Goal: Task Accomplishment & Management: Complete application form

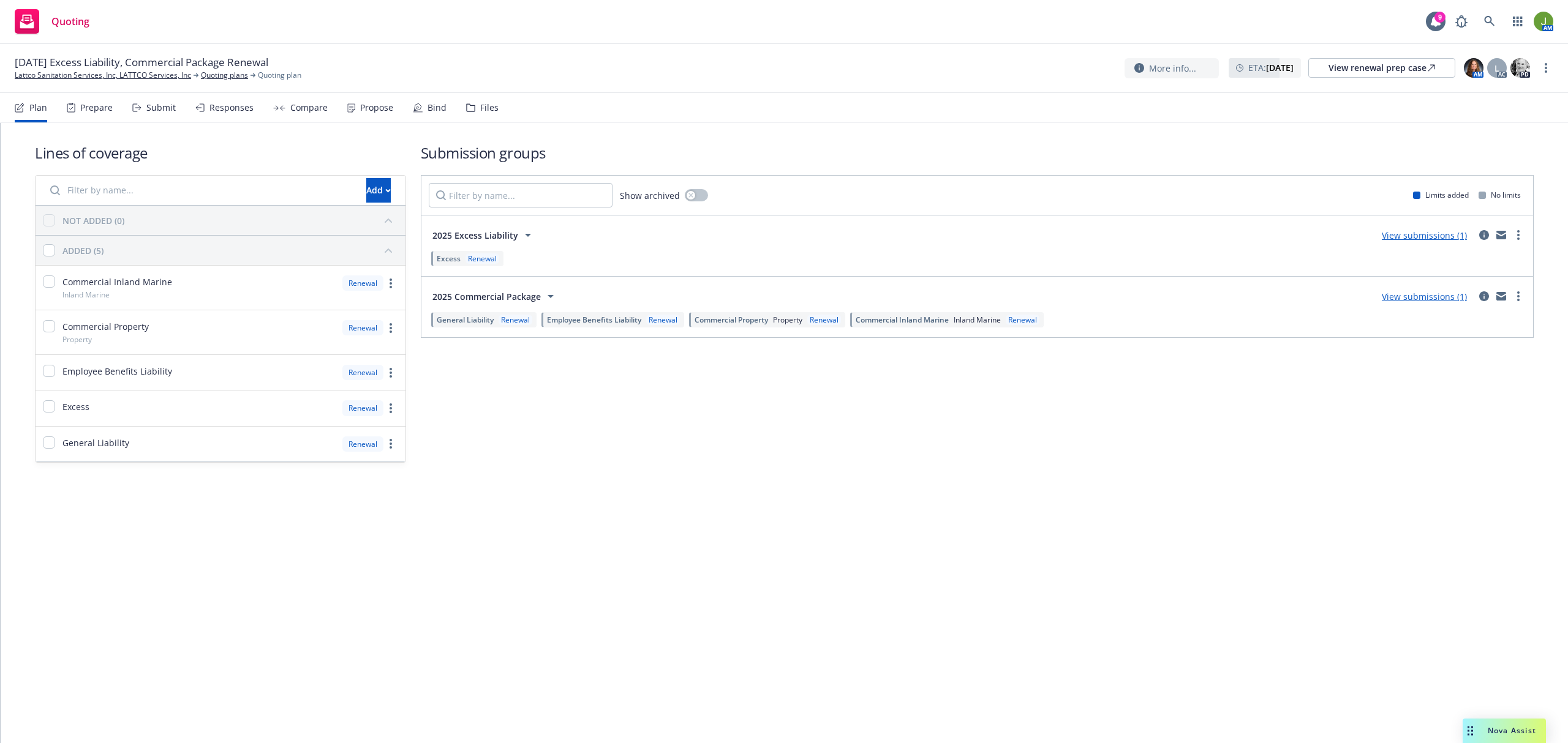
click at [1442, 296] on link "View submissions (1)" at bounding box center [1425, 296] width 85 height 12
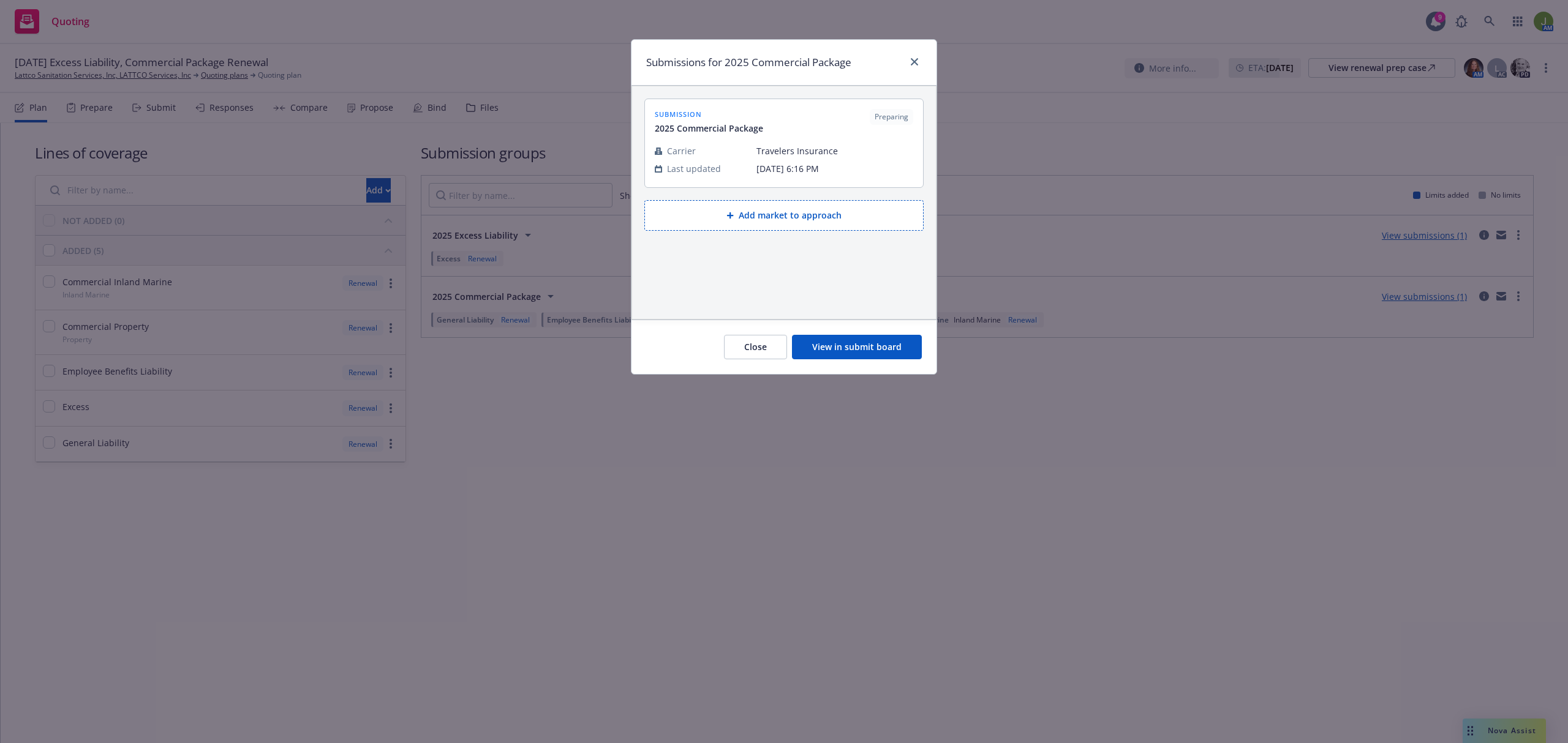
click at [895, 337] on button "View in submit board" at bounding box center [857, 348] width 130 height 25
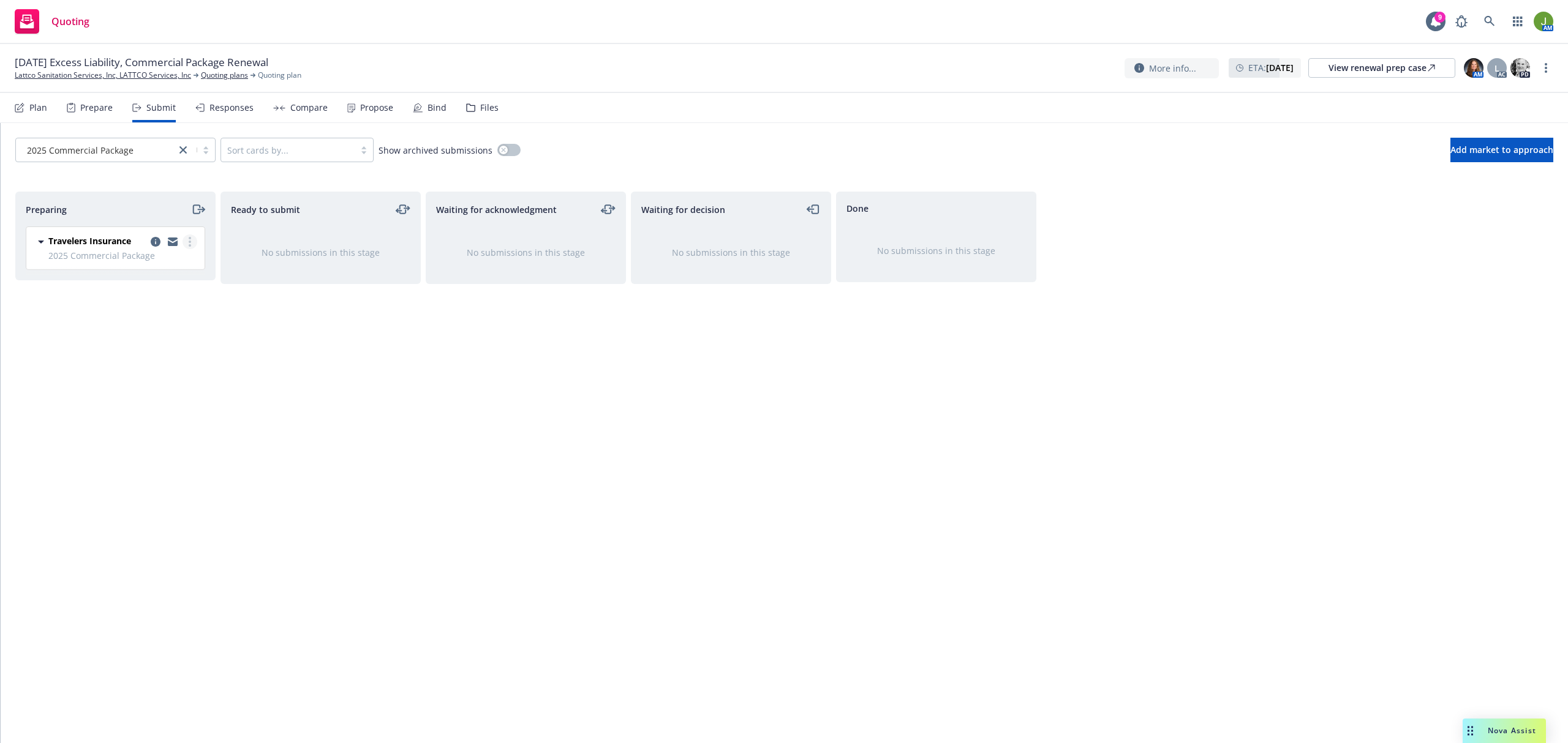
click at [191, 245] on link "more" at bounding box center [190, 241] width 15 height 15
drag, startPoint x: 160, startPoint y: 413, endPoint x: 160, endPoint y: 419, distance: 6.0
click at [160, 414] on span "Copy logging email" at bounding box center [127, 414] width 107 height 12
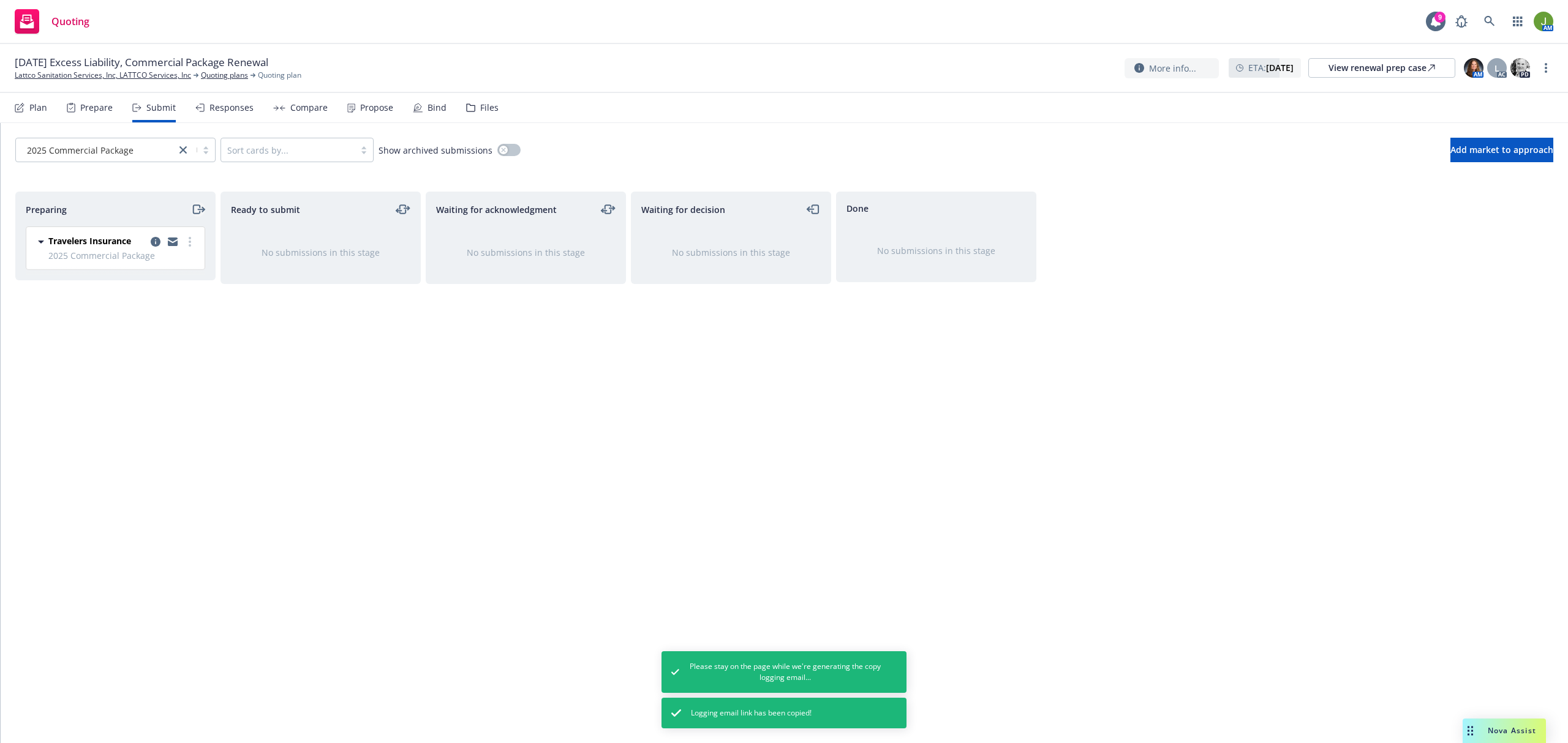
click at [200, 204] on icon "moveRight" at bounding box center [198, 209] width 14 height 15
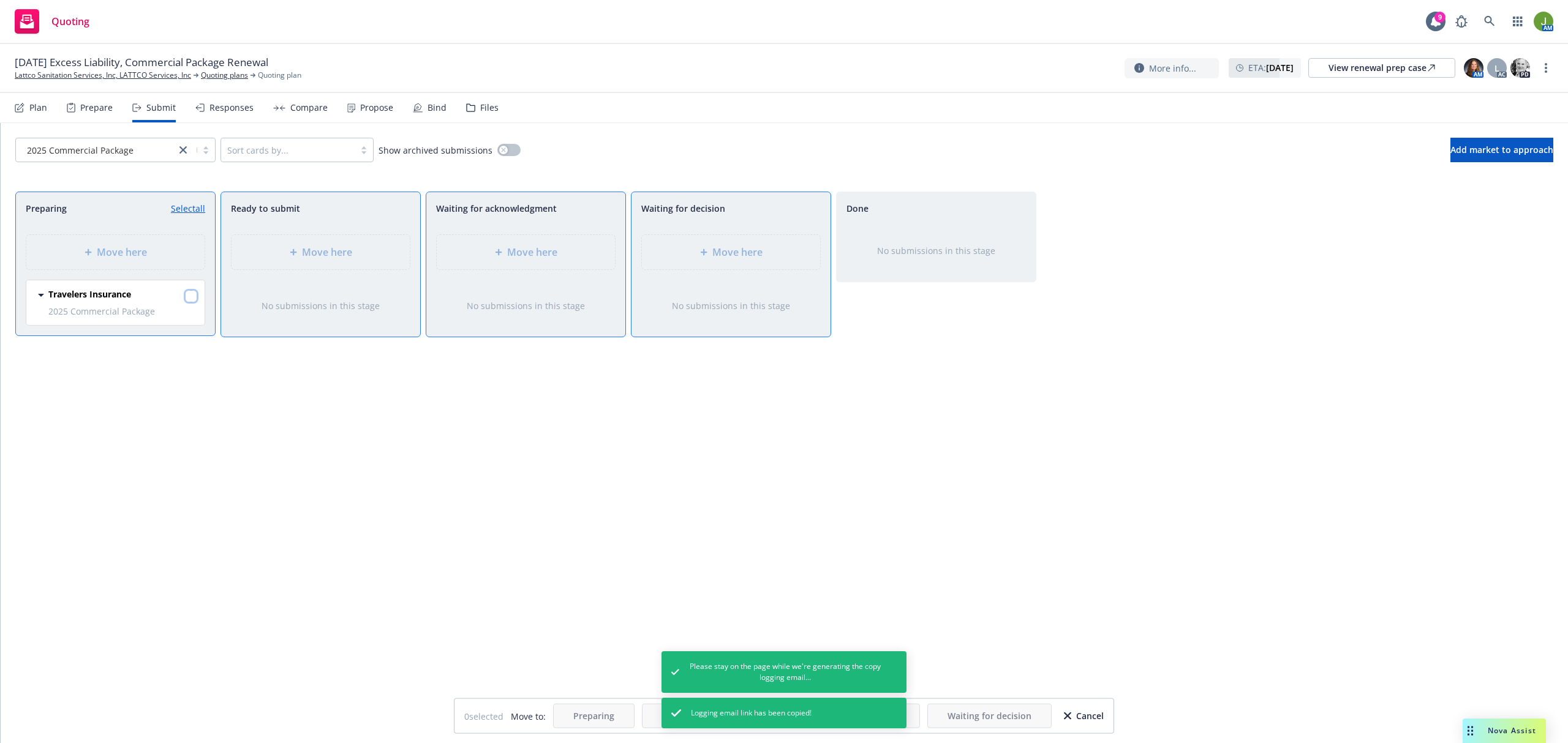
click at [189, 300] on input "checkbox" at bounding box center [191, 296] width 12 height 12
checkbox input "true"
click at [483, 245] on div "Move here" at bounding box center [526, 252] width 159 height 15
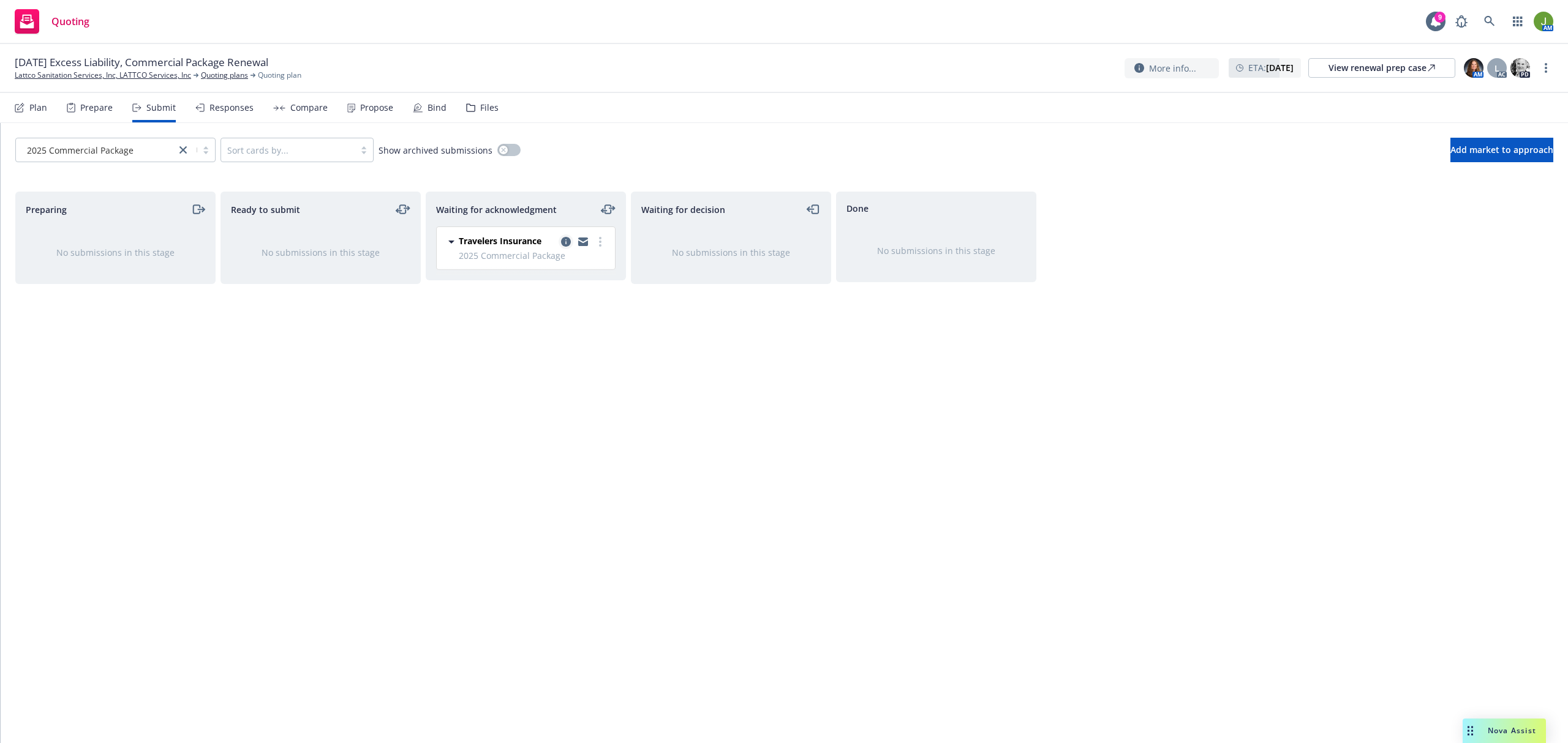
click at [564, 244] on icon "copy logging email" at bounding box center [566, 241] width 10 height 10
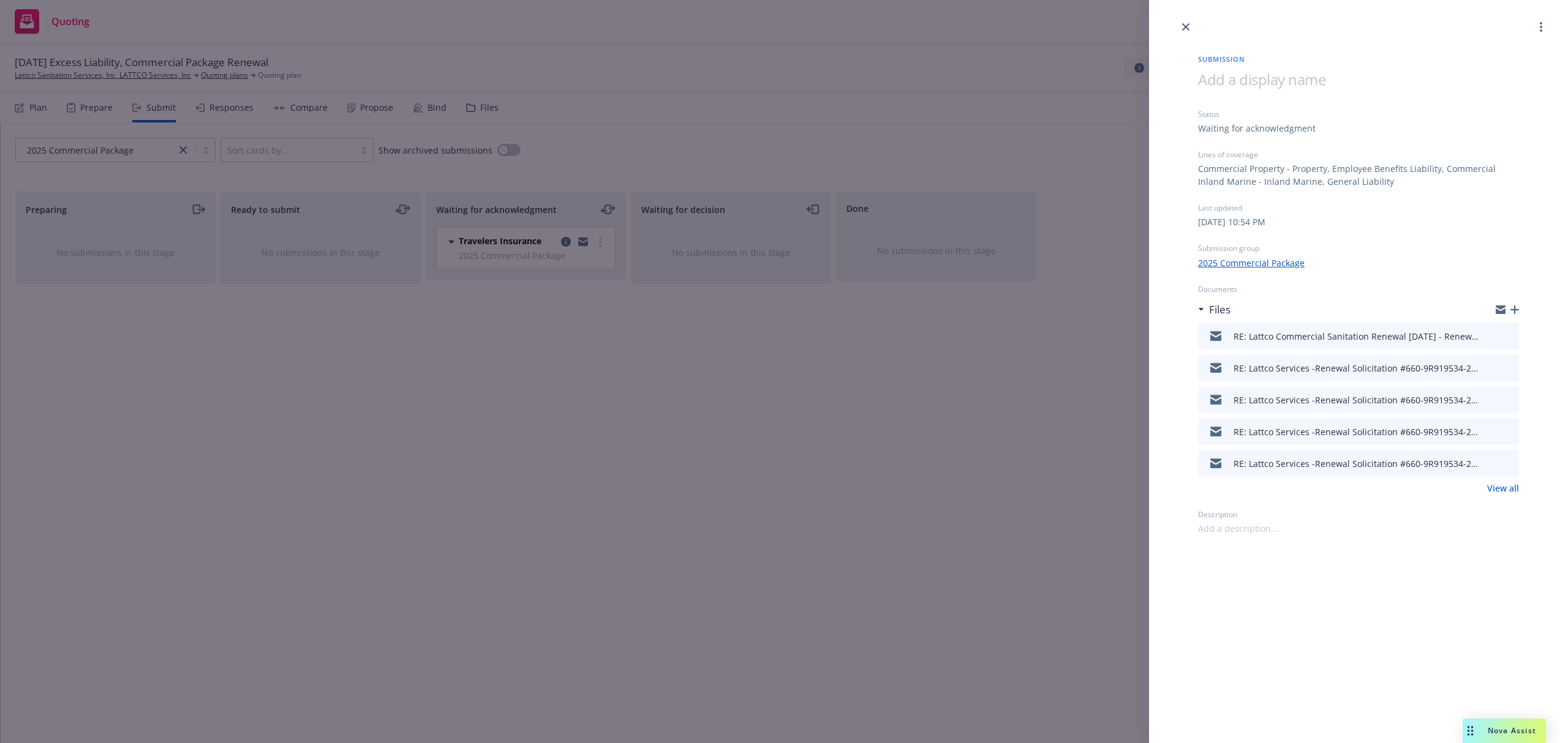
click at [1512, 307] on icon "button" at bounding box center [1515, 310] width 9 height 9
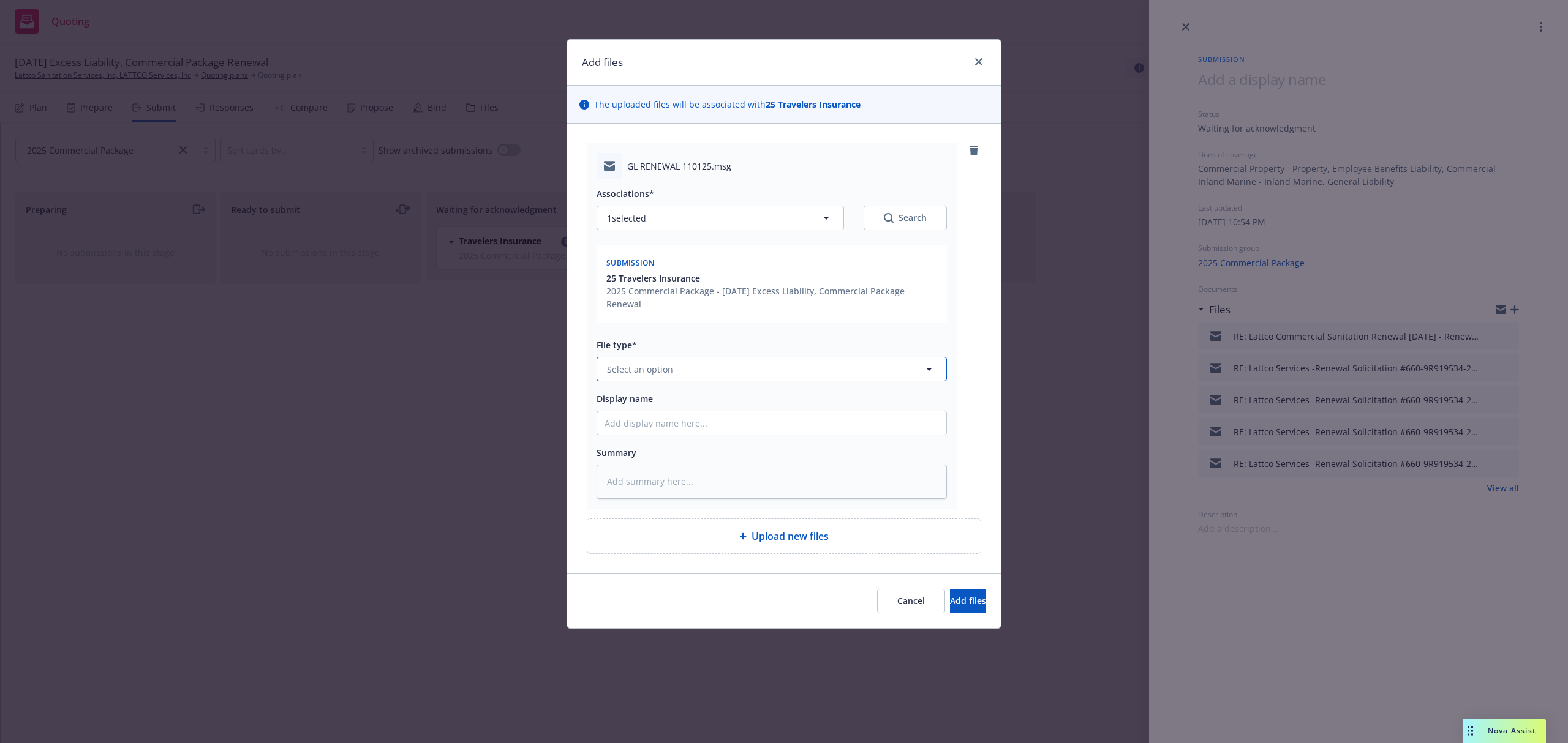
click at [635, 362] on button "Select an option" at bounding box center [772, 369] width 351 height 25
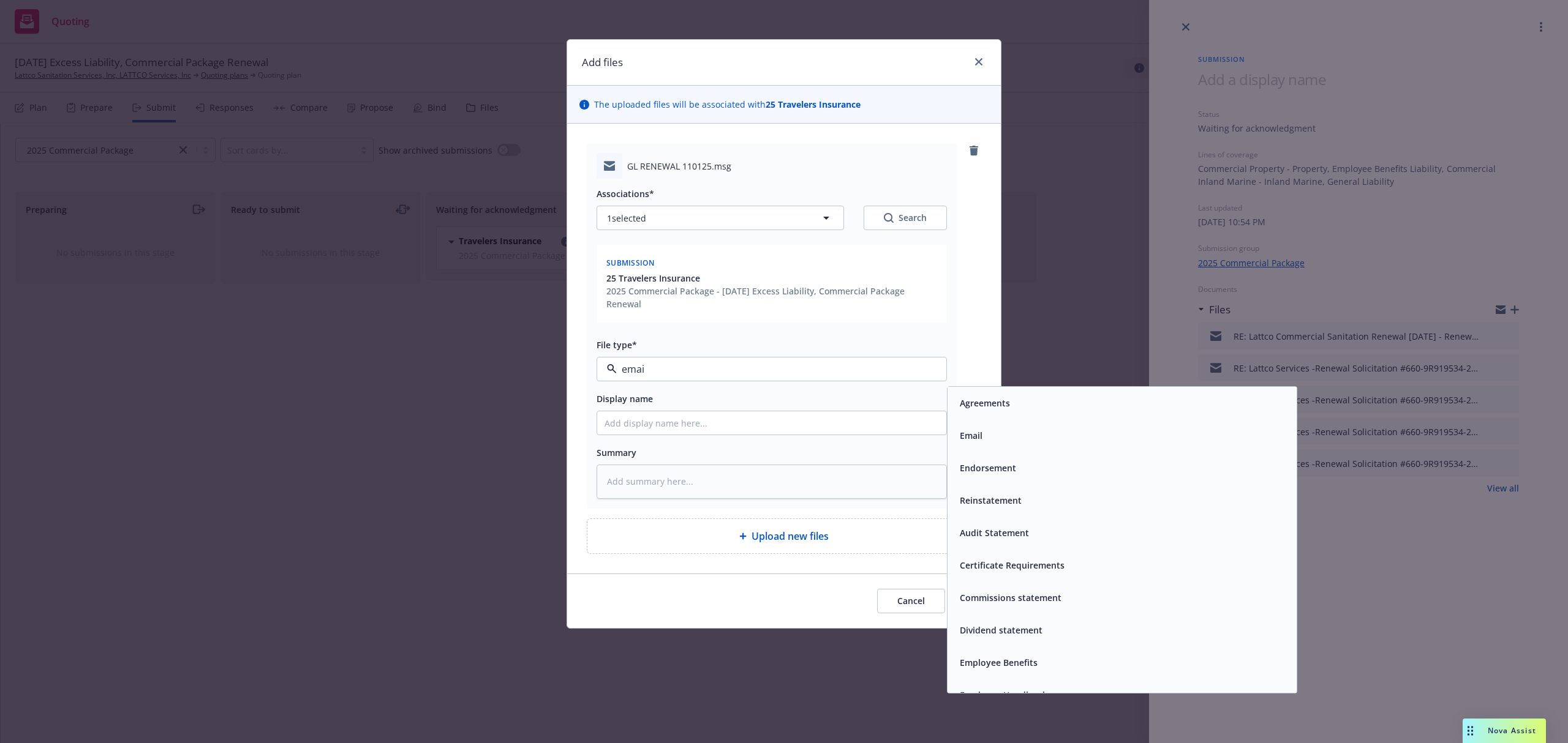
type input "email"
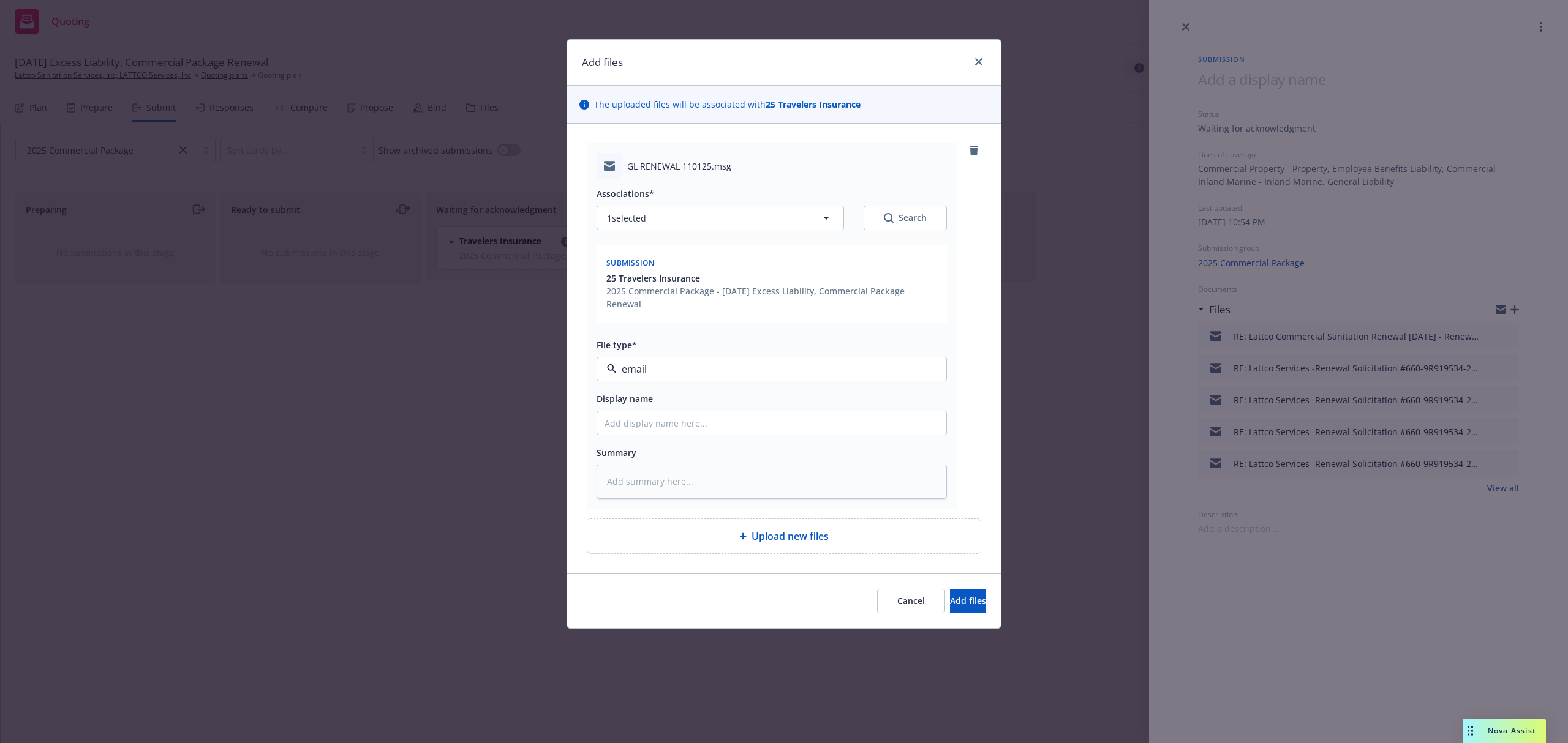
type textarea "x"
type input "F"
type textarea "x"
type input "Fr"
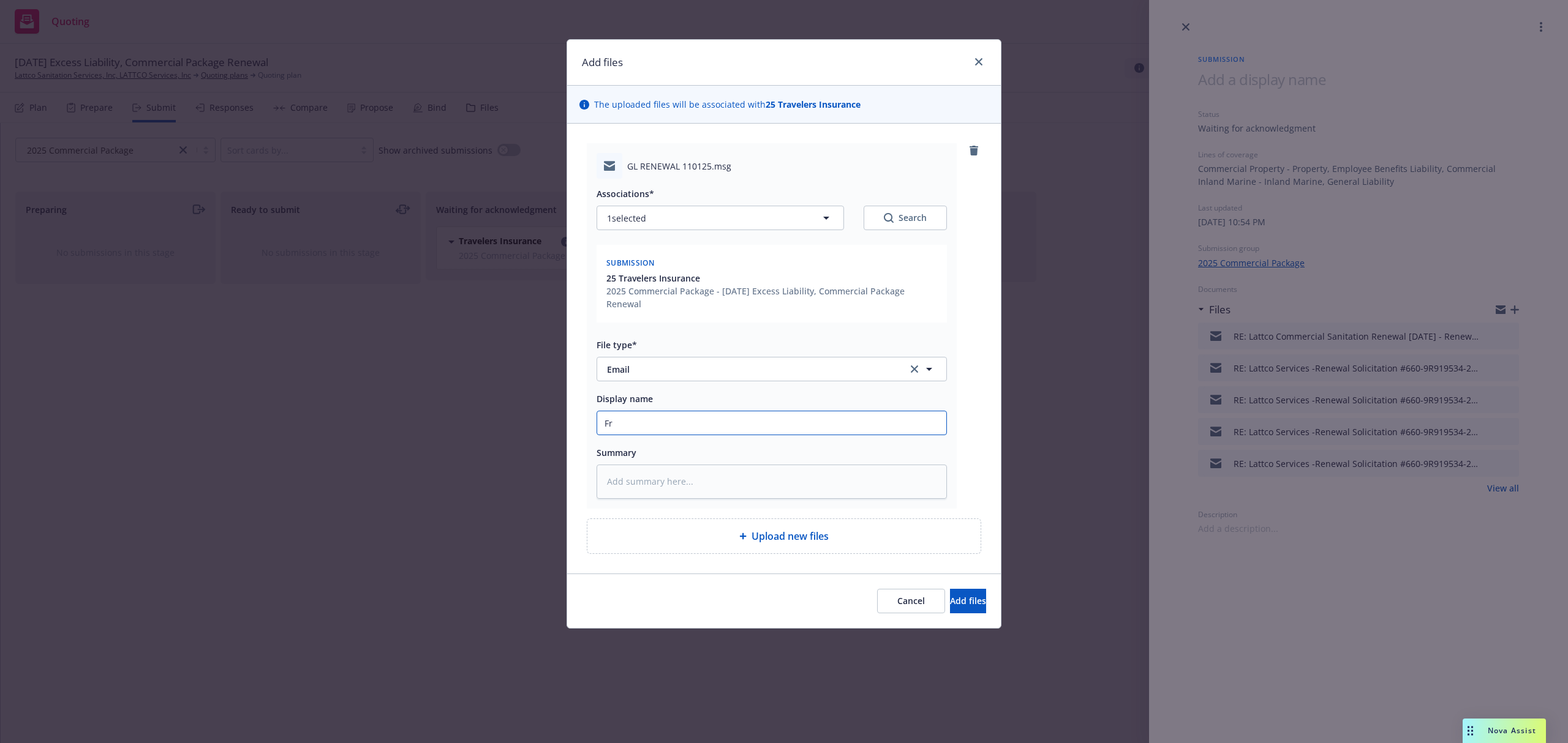
type textarea "x"
type input "Fro"
type textarea "x"
type input "From"
type textarea "x"
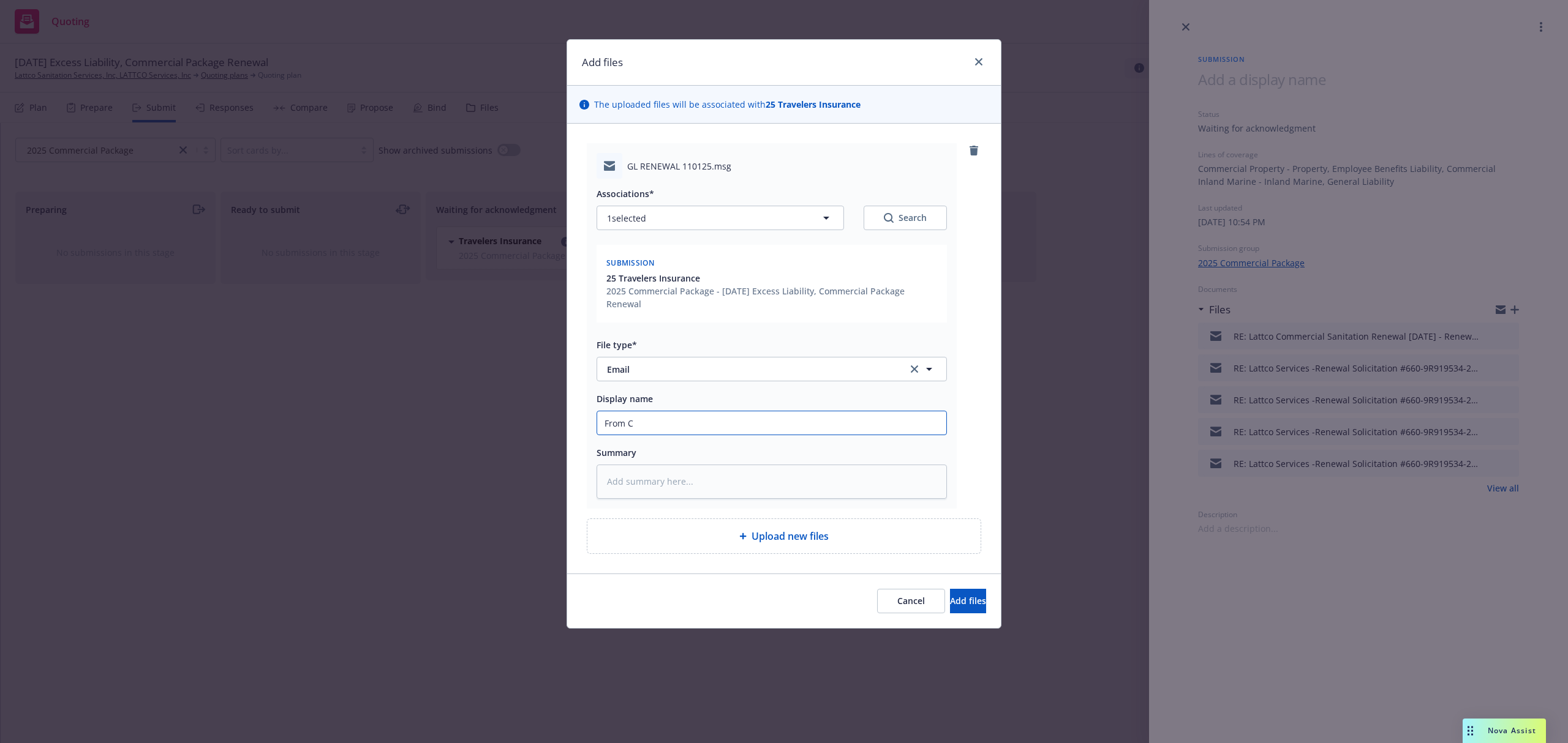
type input "From Cl"
type textarea "x"
type input "From Cli"
type textarea "x"
type input "From Clie"
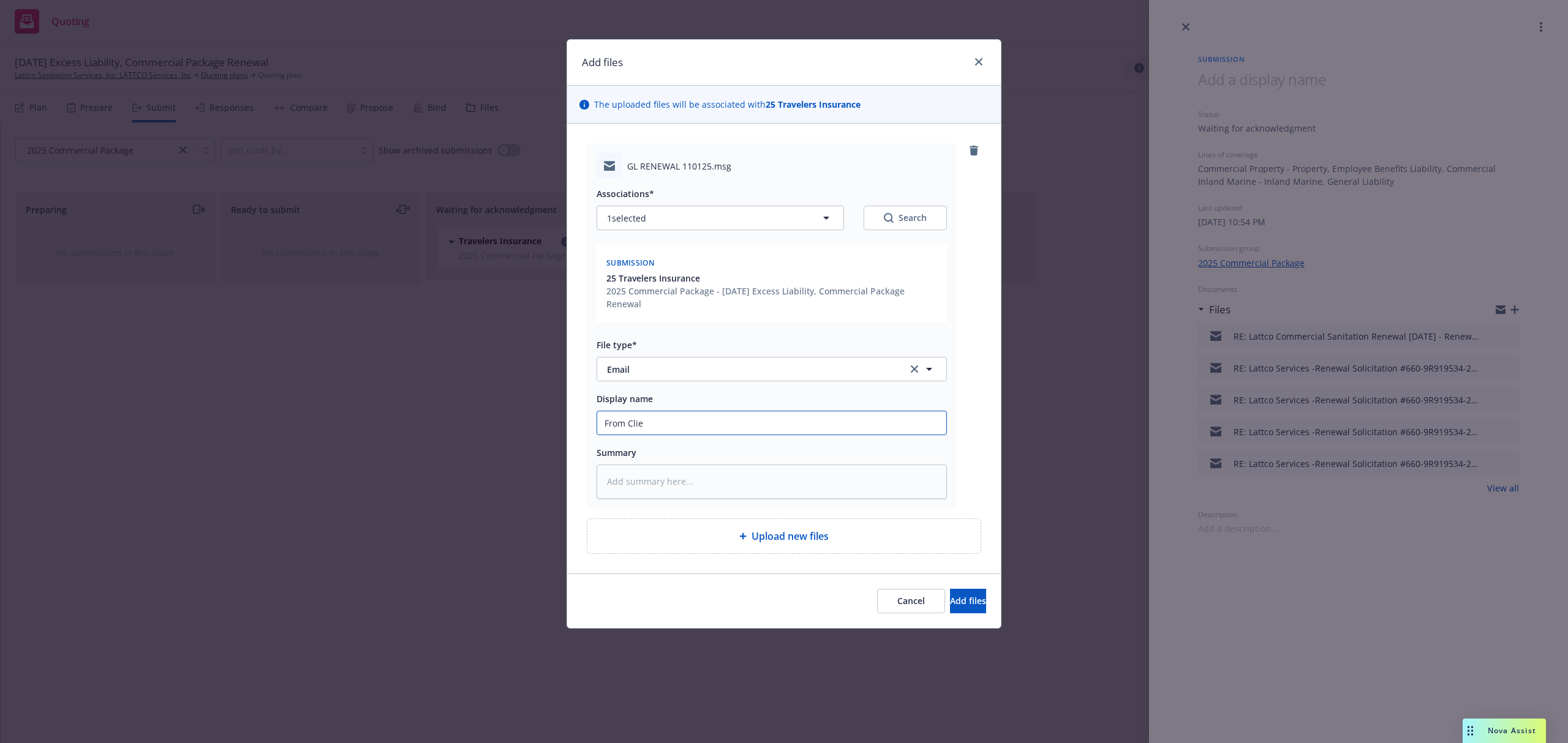
type textarea "x"
type input "From Clien"
type textarea "x"
type input "From Client;"
type textarea "x"
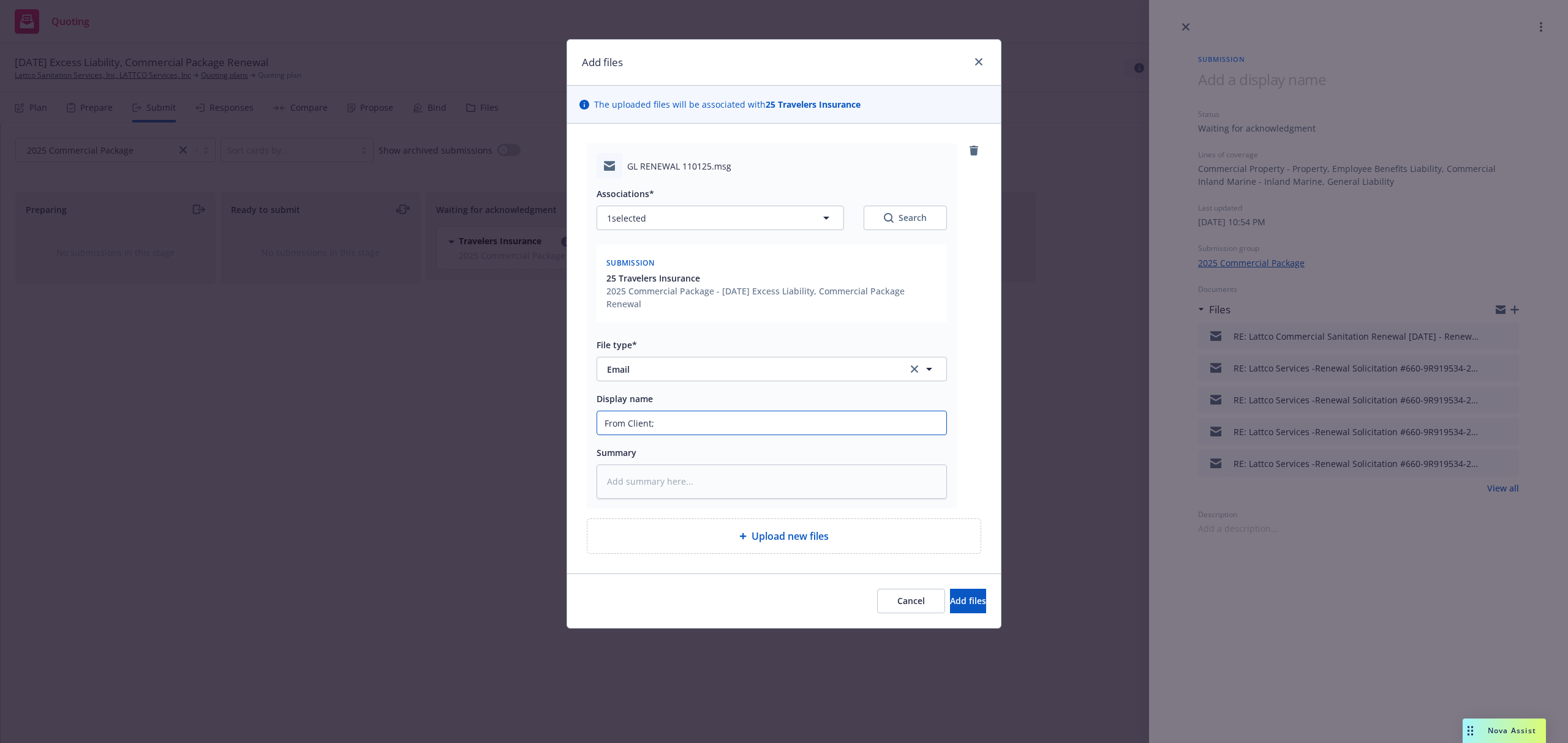
type input "From Client;"
type textarea "x"
type input "From Client; R"
type textarea "x"
type input "From Client; Re"
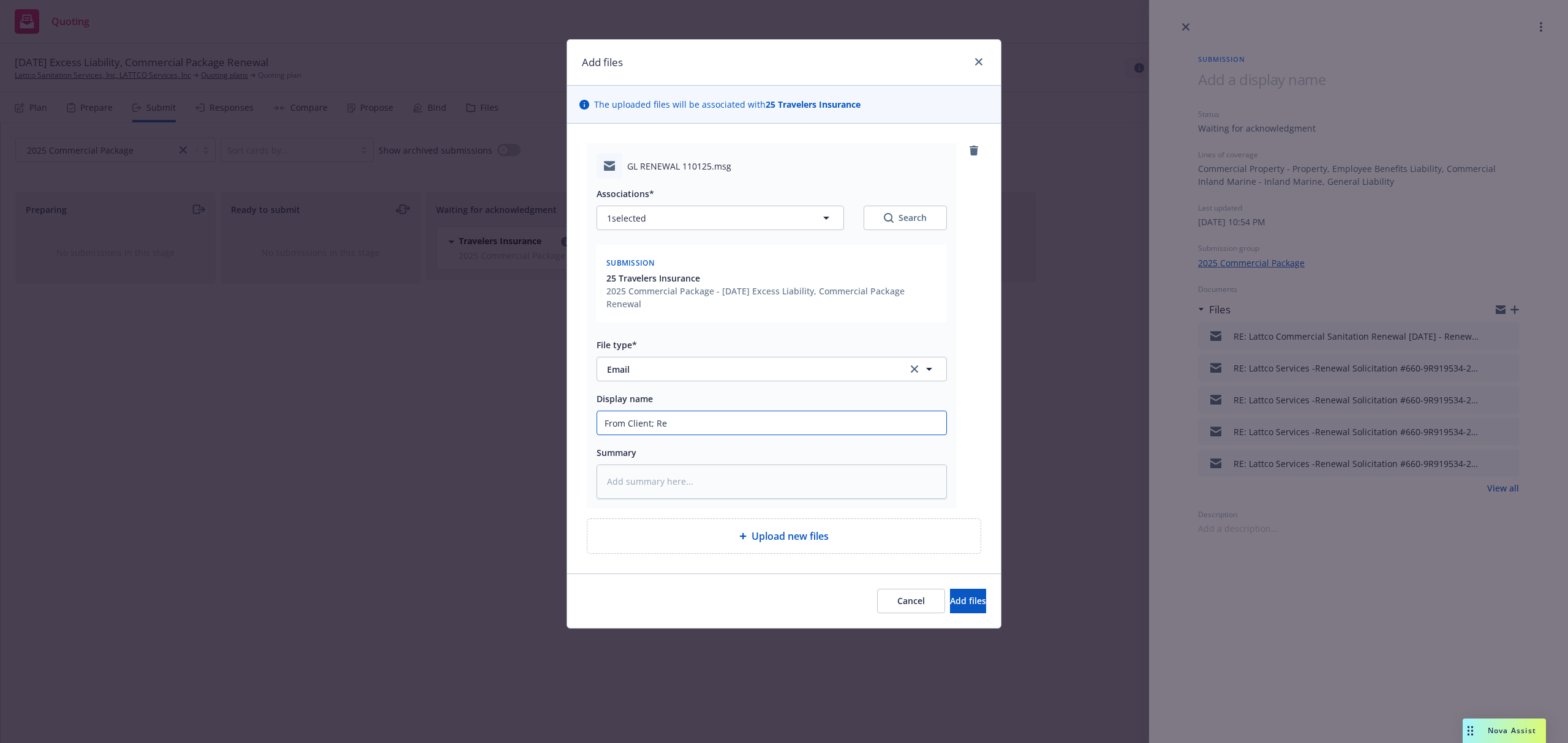
type textarea "x"
type input "From Client; Ren"
type textarea "x"
type input "From Client; [PERSON_NAME]"
type textarea "x"
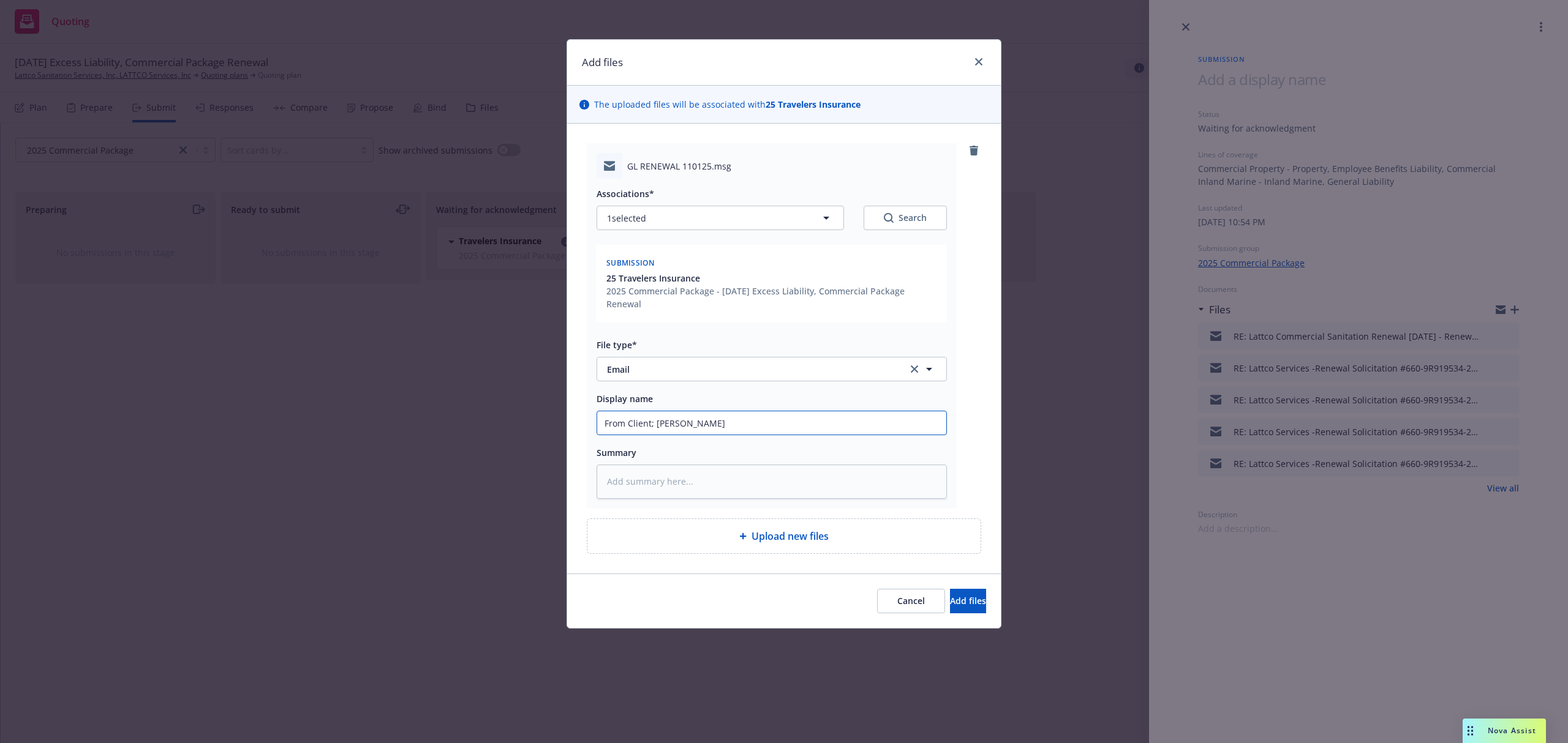
type input "From Client; Renew"
type textarea "x"
type input "From Client; Renewa"
type textarea "x"
type input "From Client; Renewal"
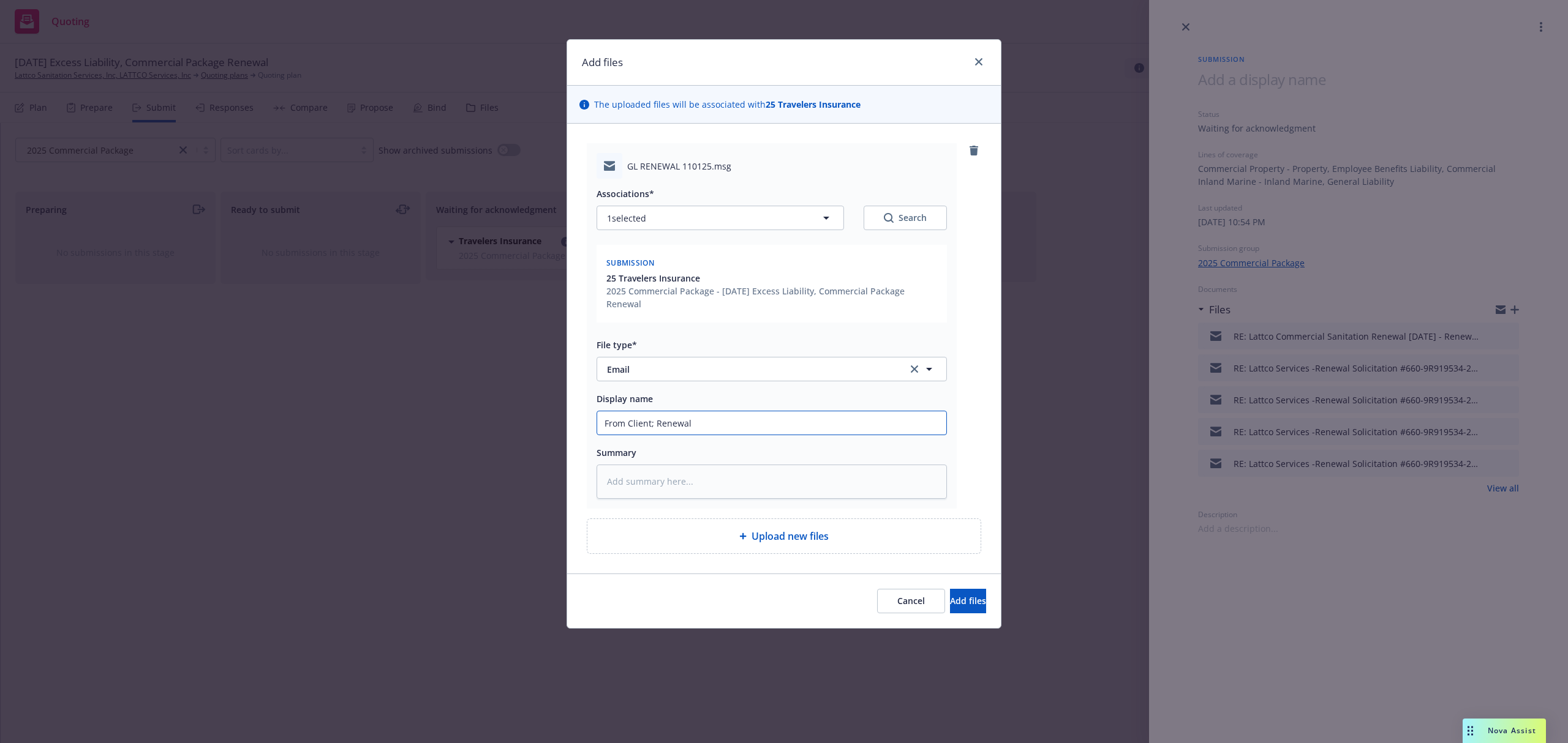
type textarea "x"
type input "From Client; Renewal"
type textarea "x"
type input "From Client; Renewal"
type textarea "x"
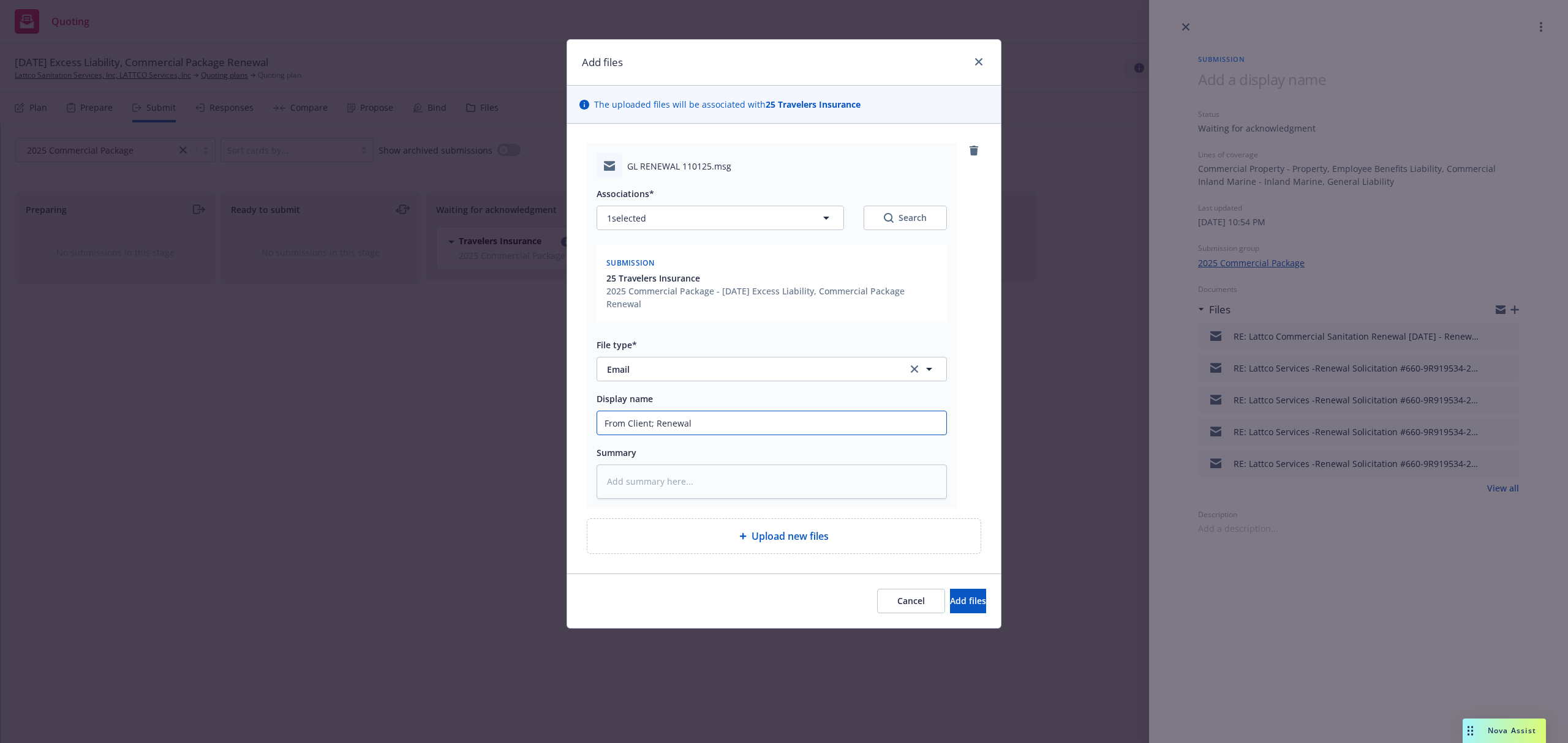
type input "From Client; Renewa"
type textarea "x"
type input "From Client; Renew"
type textarea "x"
type input "From Client; [PERSON_NAME]"
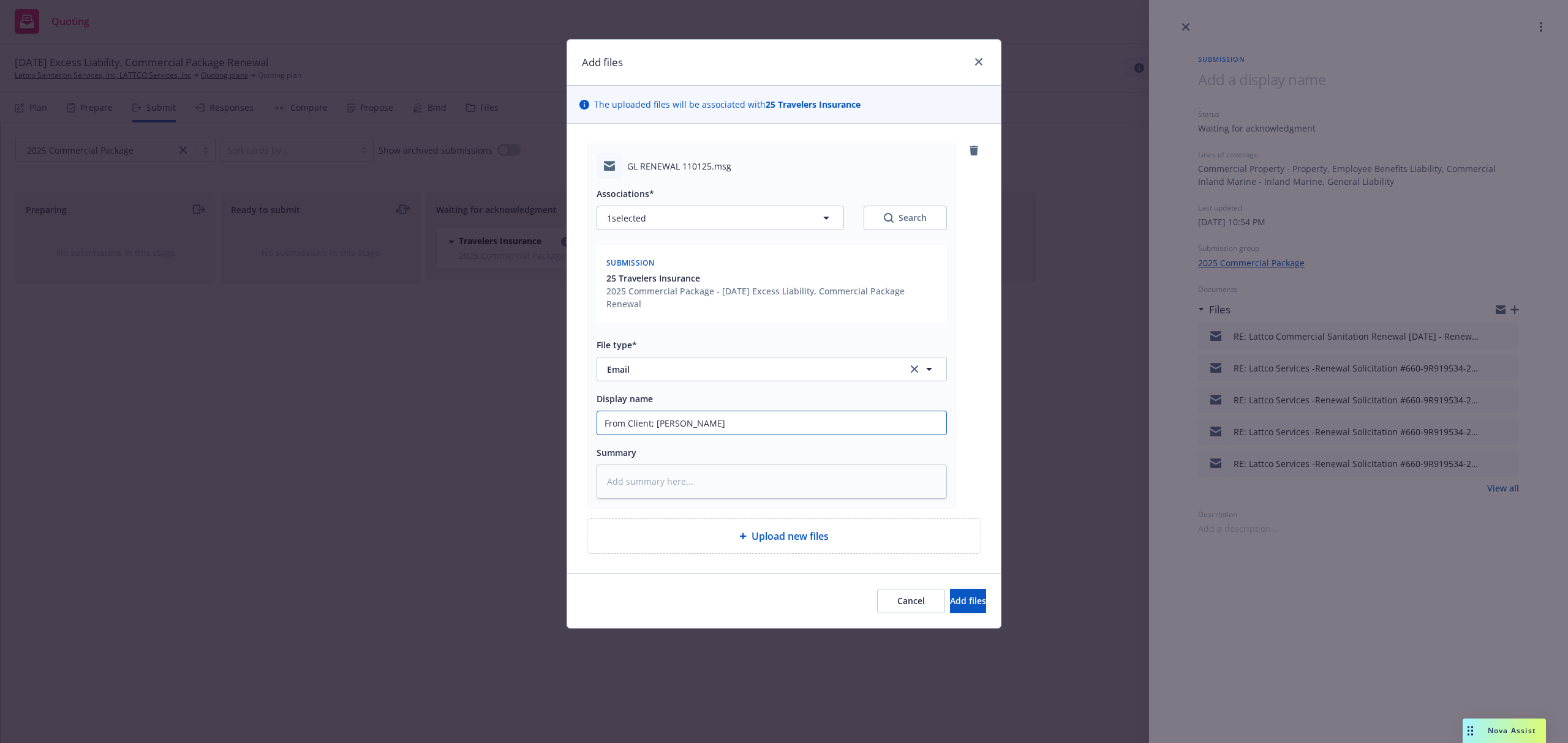
type textarea "x"
type input "From Client; Ren"
type textarea "x"
type input "From Client; Re"
type textarea "x"
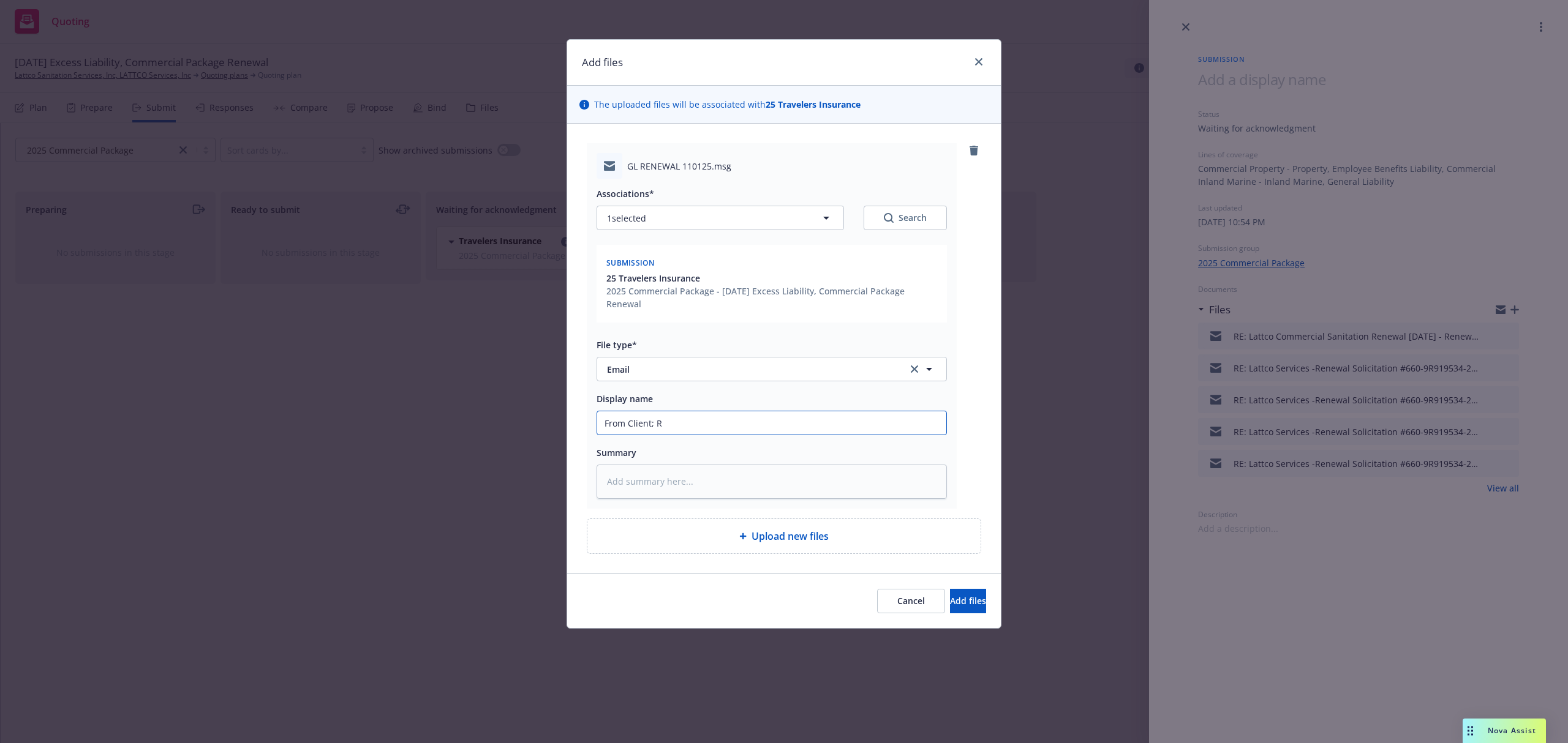
type input "From Client;"
type textarea "x"
type input "From Client;"
type textarea "x"
type input "From Client"
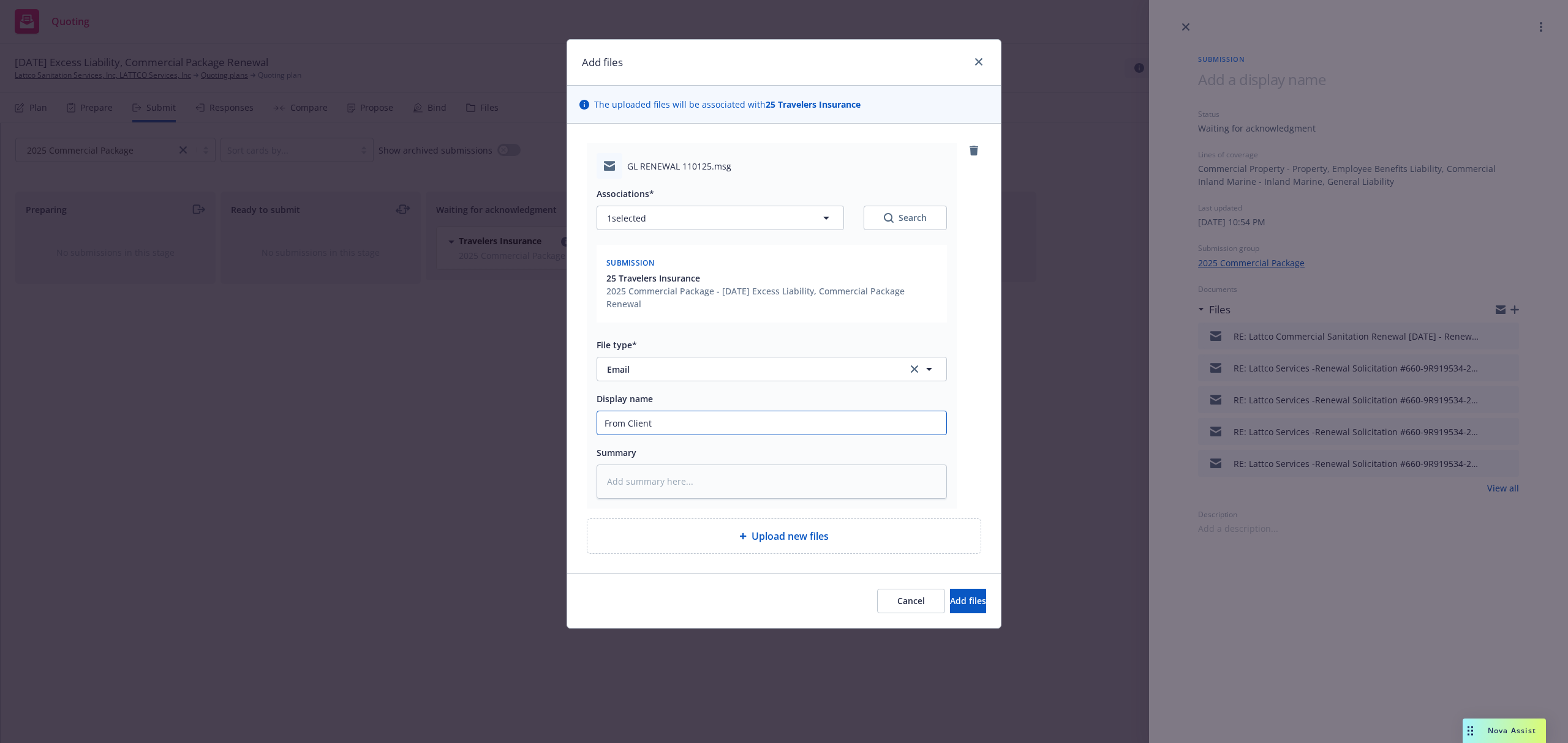
type textarea "x"
type input "From Client:"
type textarea "x"
type input "From Client:"
type textarea "x"
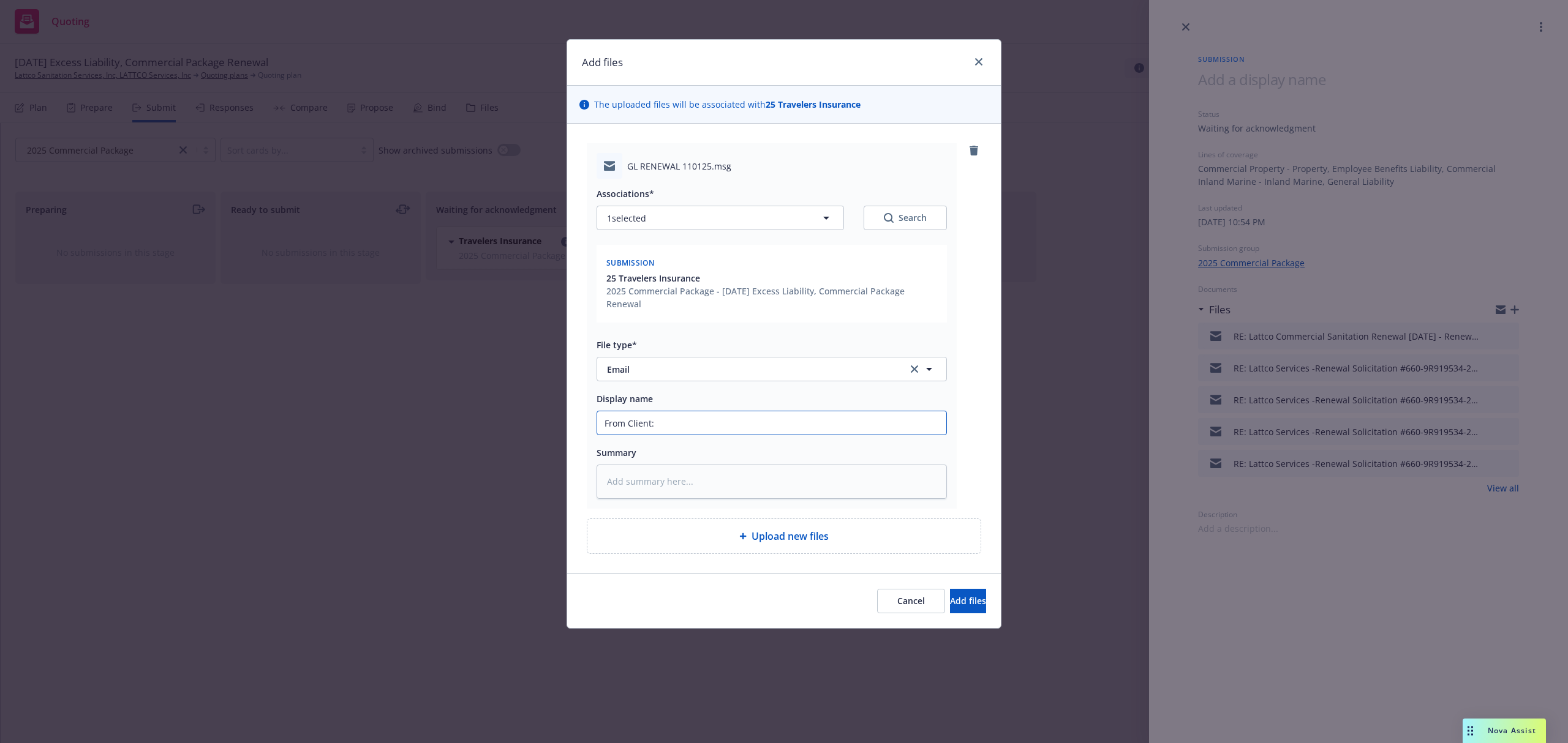
type input "From Client: R"
type textarea "x"
type input "From Client: Ree"
type textarea "x"
type input "From Client: Reen"
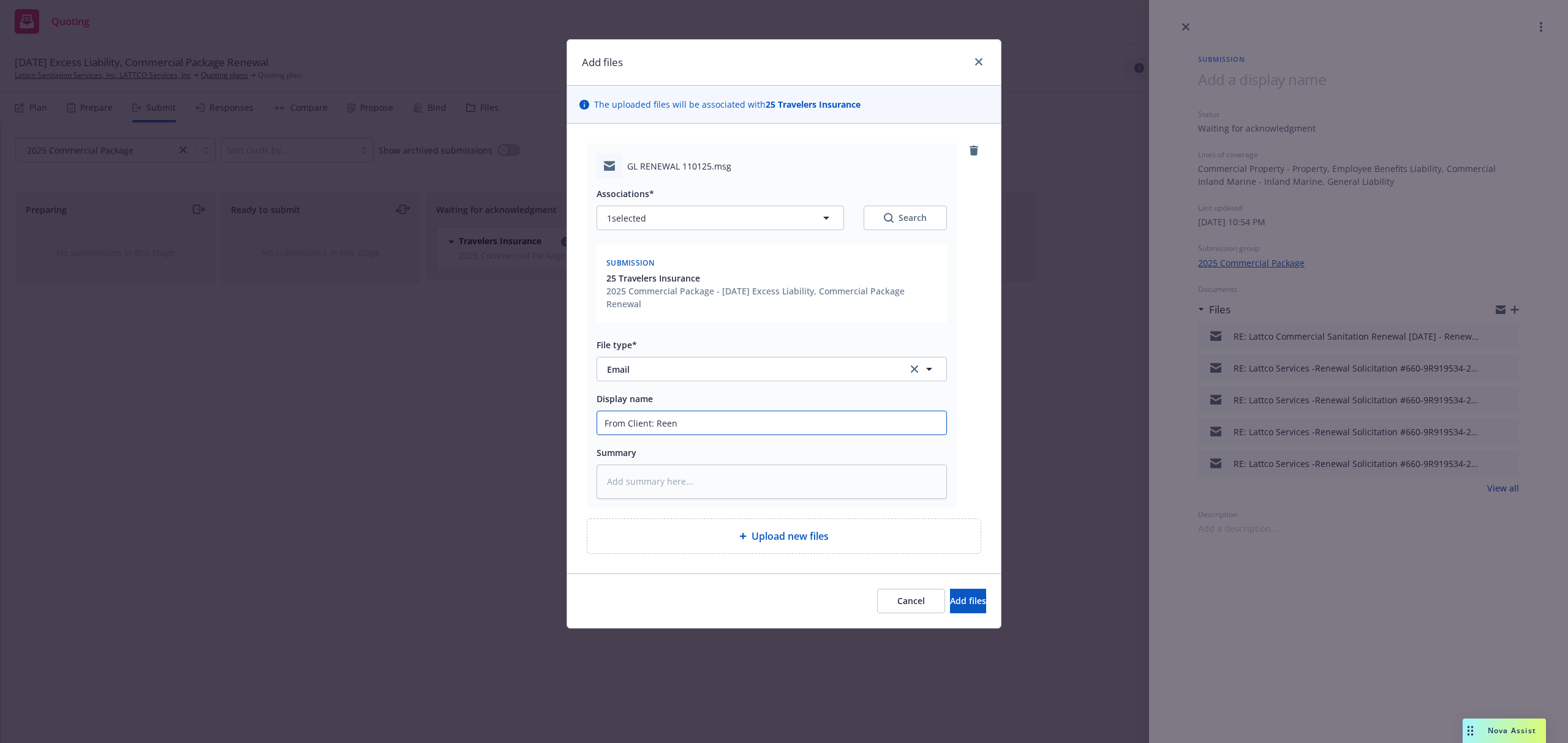
type textarea "x"
type input "From Client: Ree"
type textarea "x"
type input "From Client: Re"
type textarea "x"
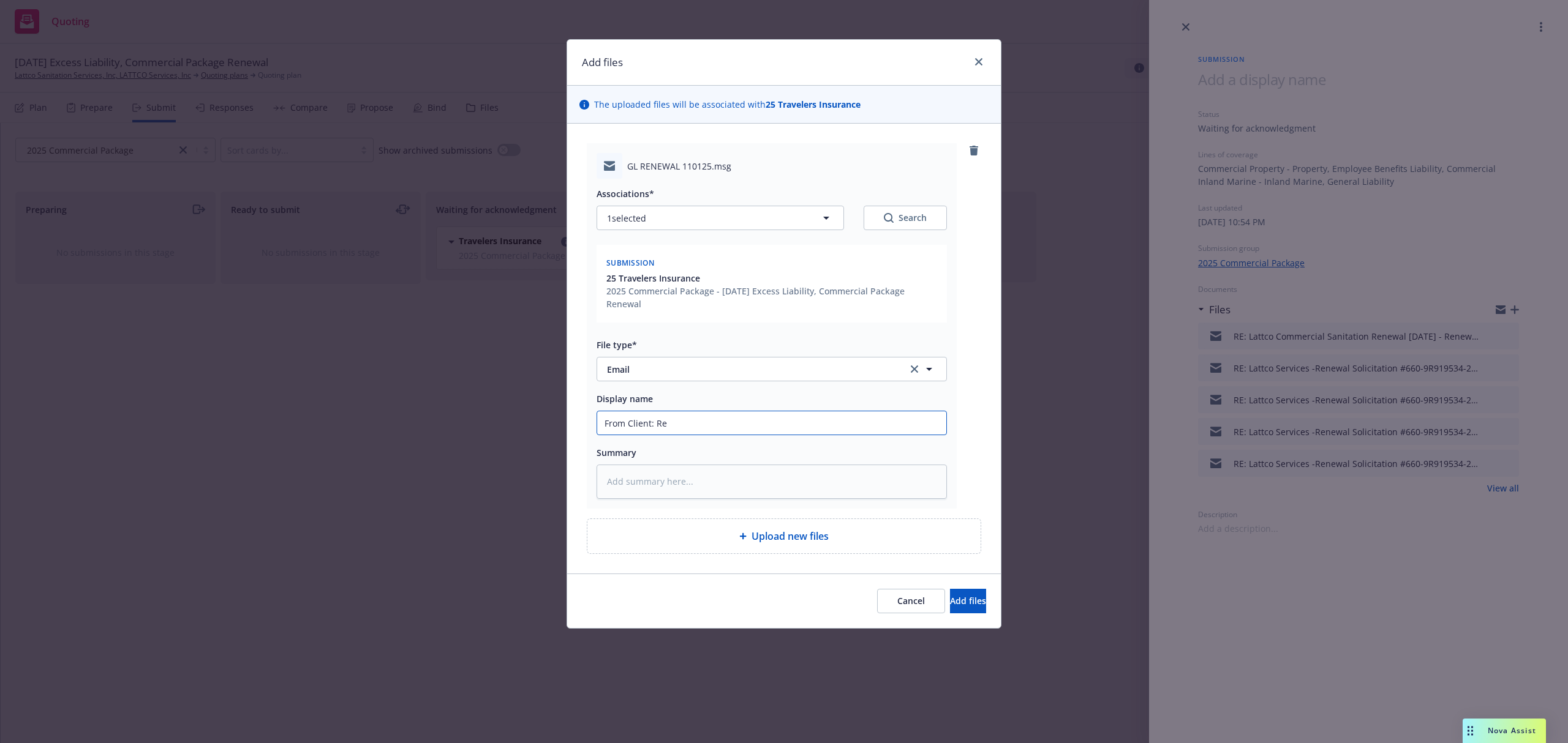
type input "From Client: Ren"
type textarea "x"
type input "From Client: [PERSON_NAME]"
type textarea "x"
type input "From Client: Renew"
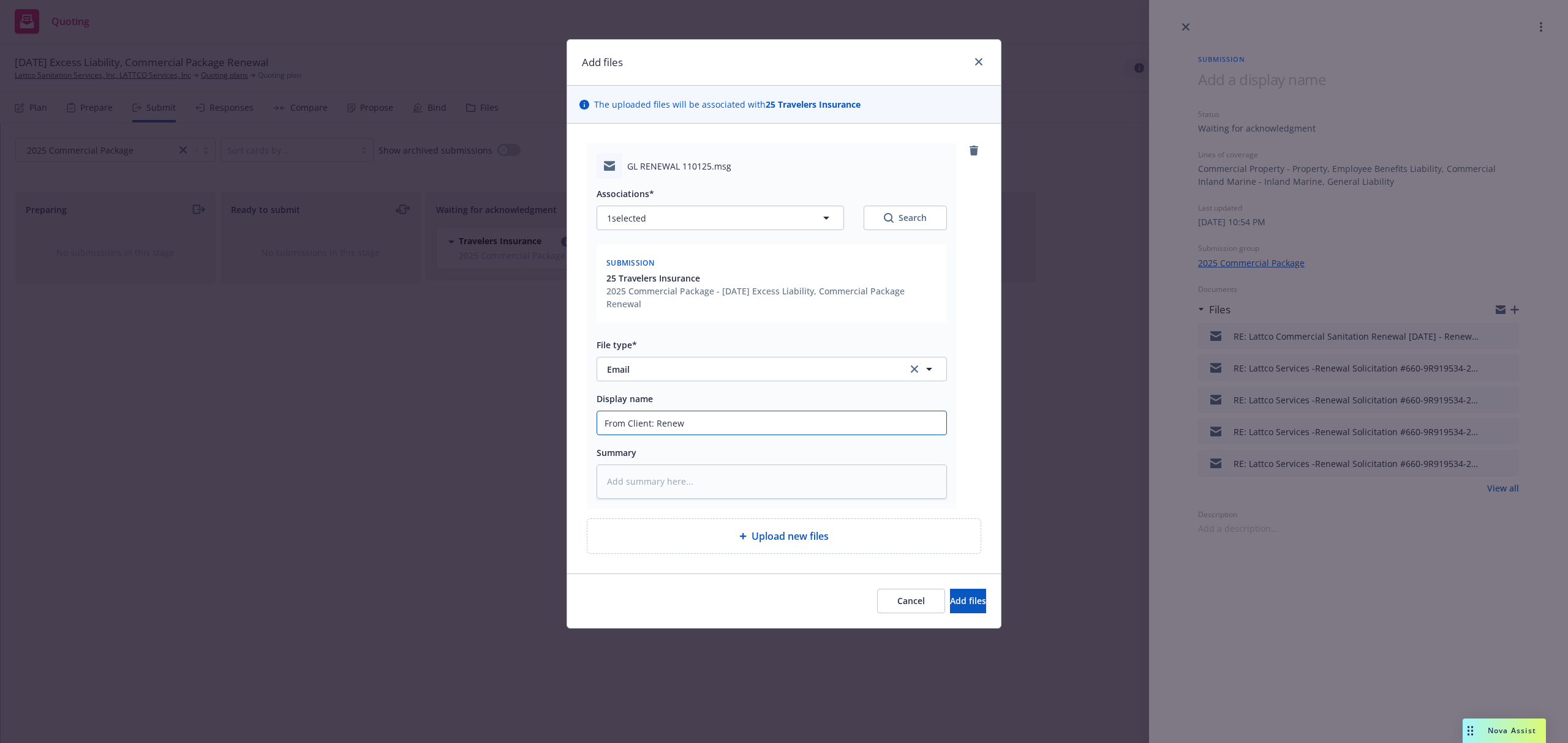
type textarea "x"
type input "From Client: Renewa"
type textarea "x"
type input "From Client: Renewal"
type textarea "x"
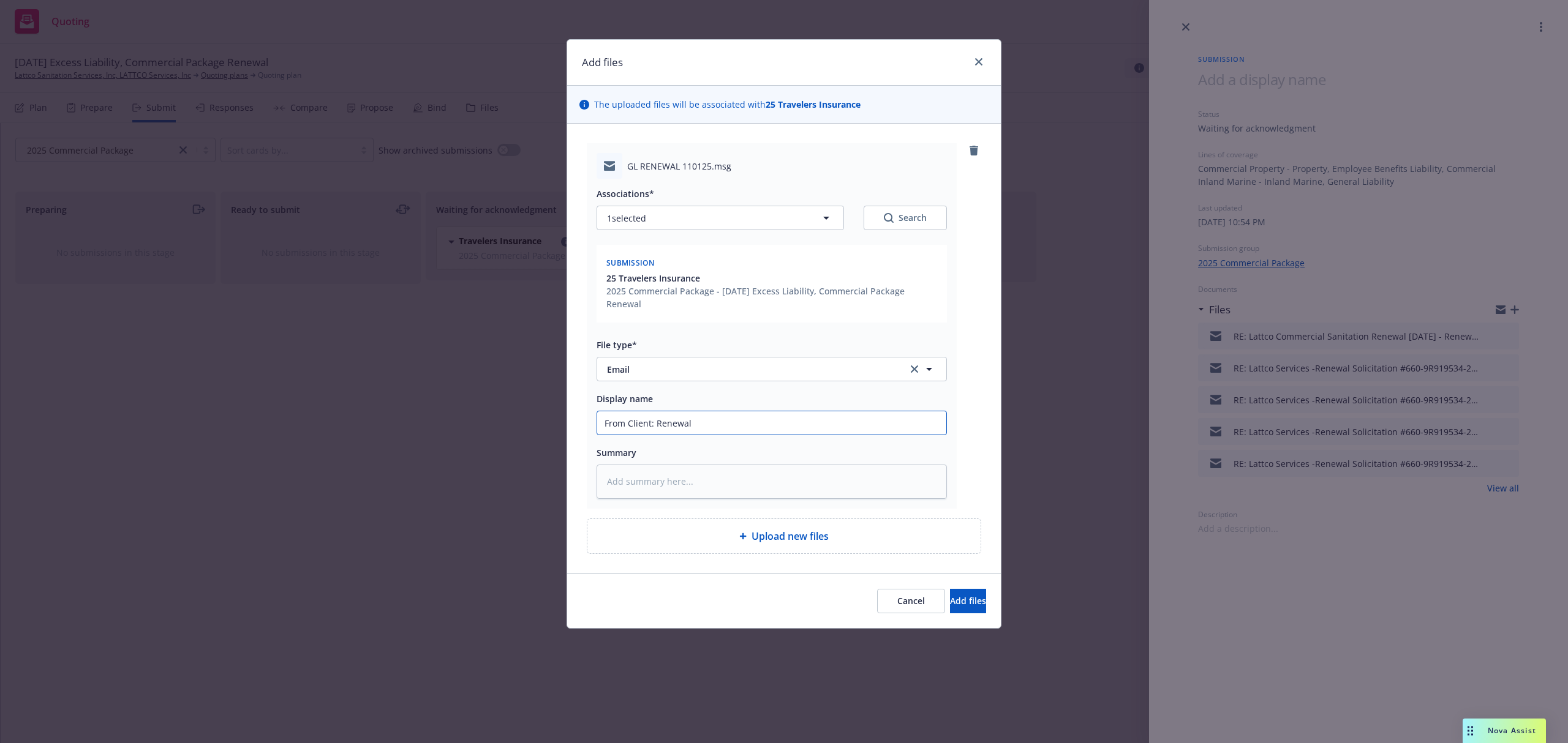
type input "From Client: Renewal"
type textarea "x"
type input "From Client: [PERSON_NAME]"
type textarea "x"
type input "From Client: [PERSON_NAME]"
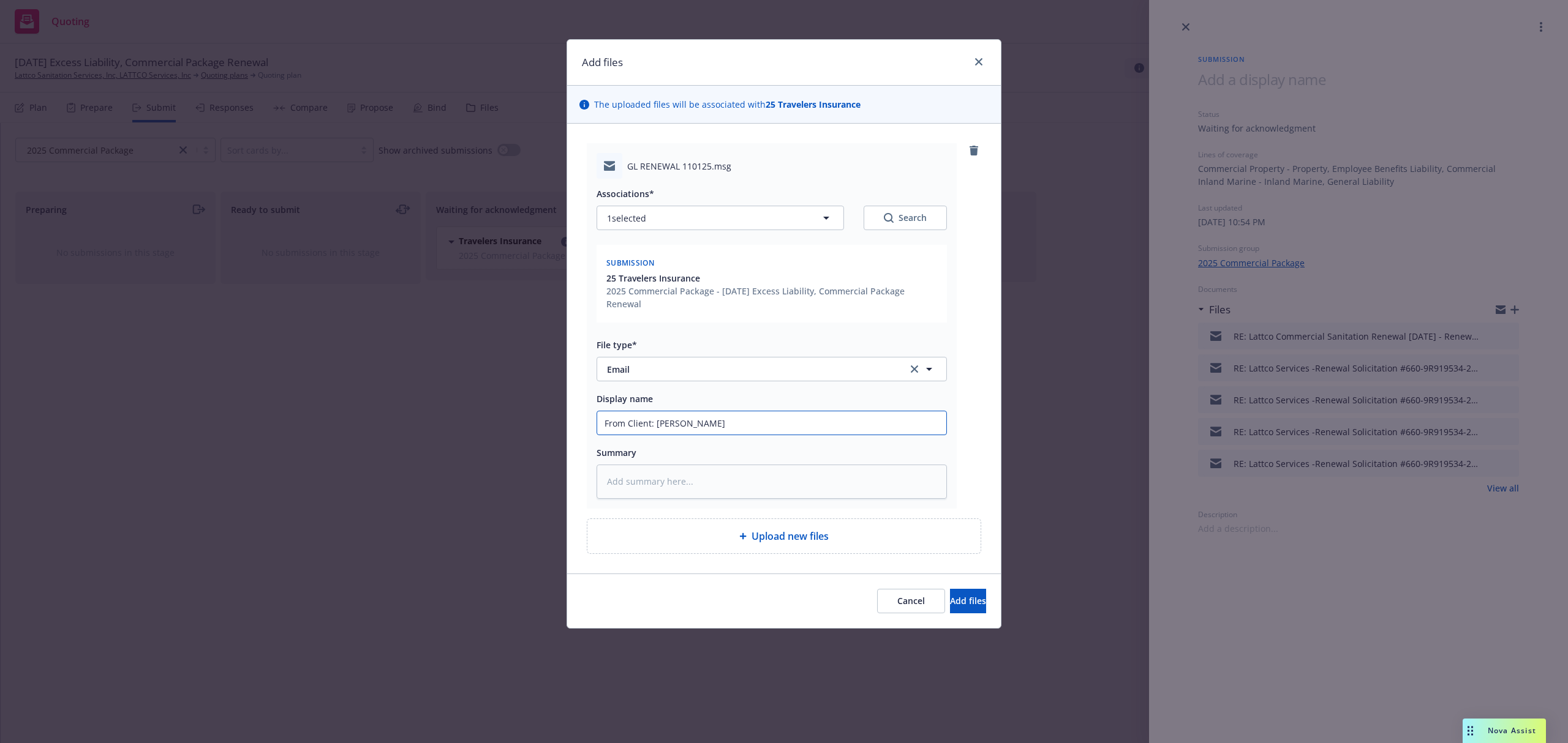
type textarea "x"
type input "From Client: Renewal Work"
type textarea "x"
type input "From Client: [PERSON_NAME]"
type textarea "x"
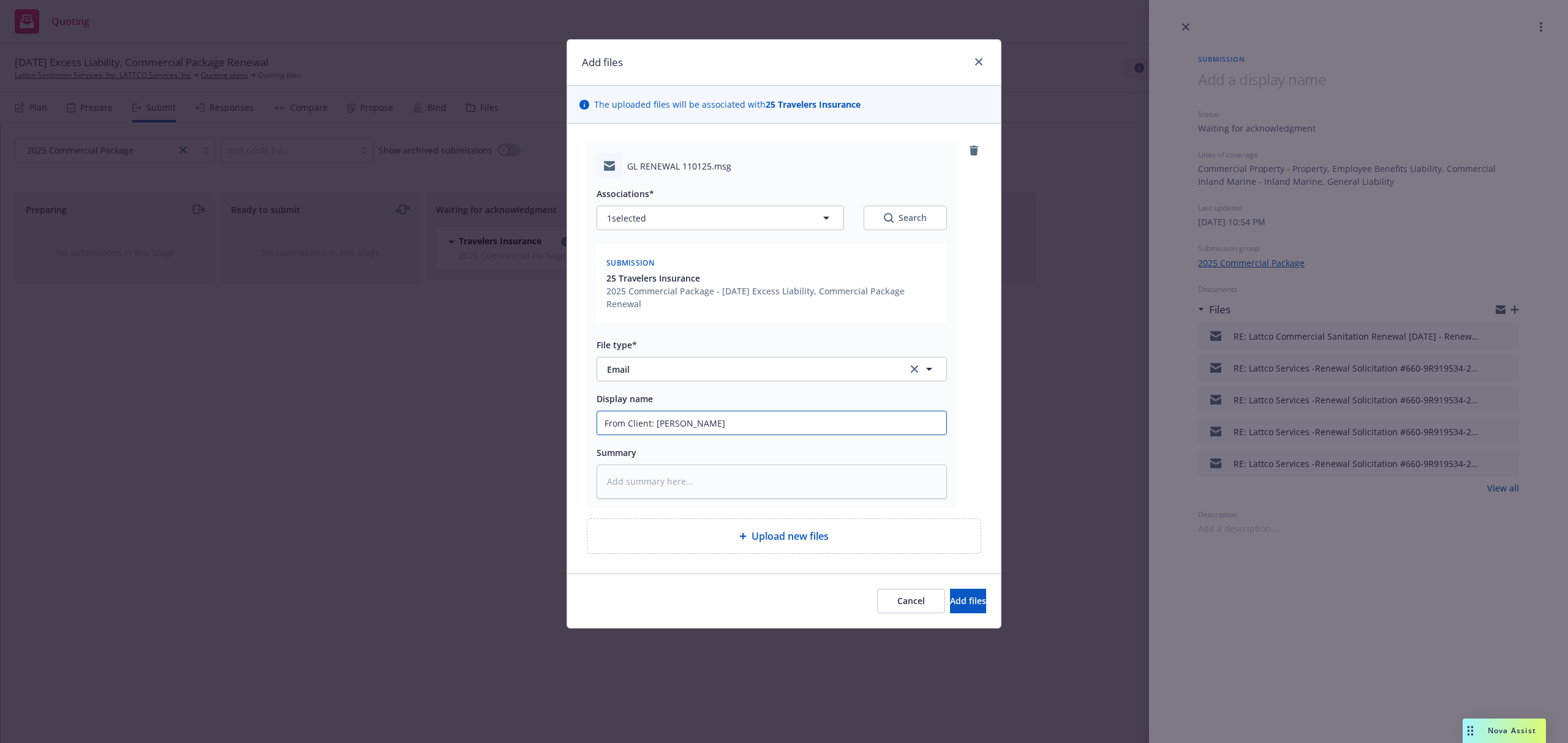
type input "From Client: [PERSON_NAME]"
type textarea "x"
type input "From Client: Renewal Workbook"
type textarea "x"
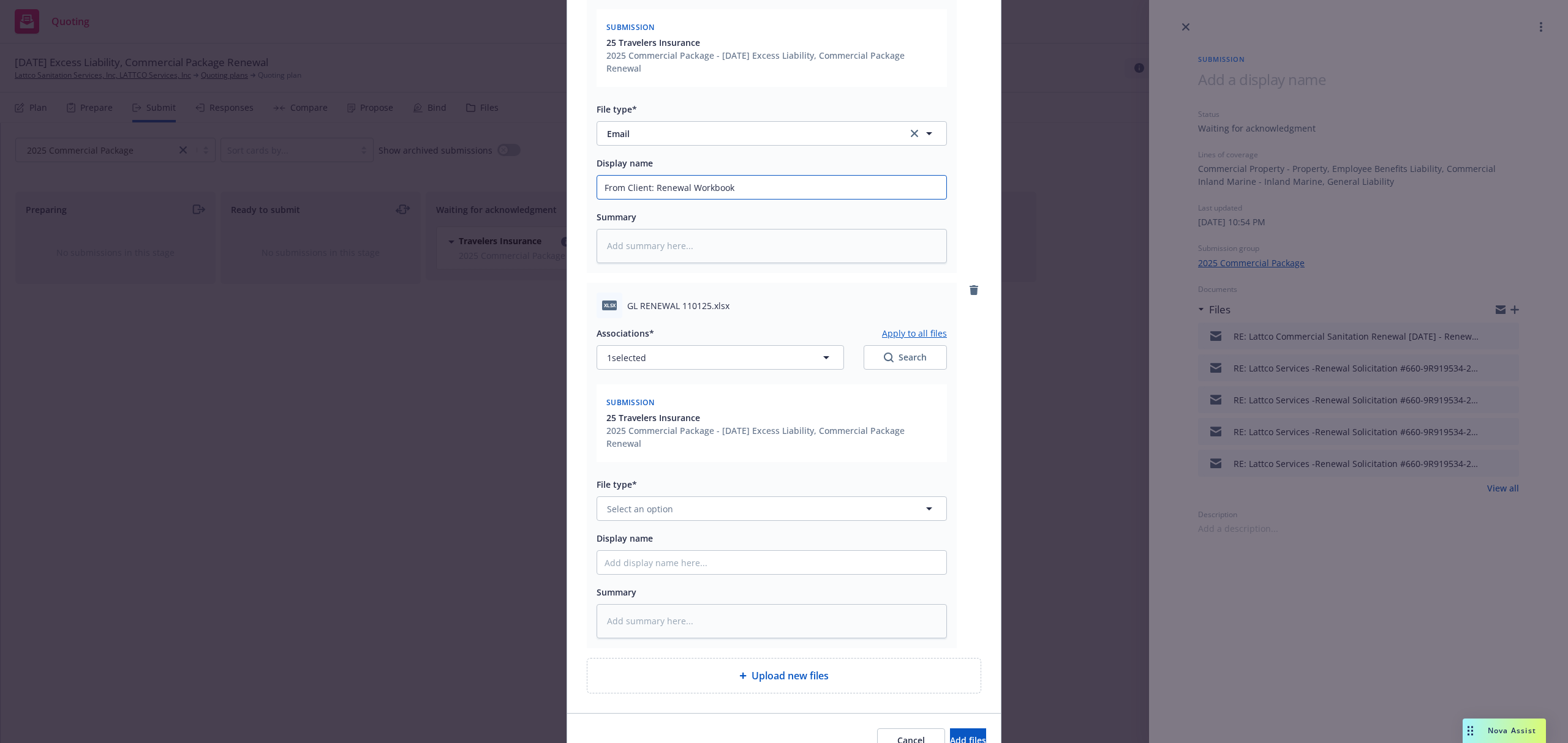
scroll to position [245, 0]
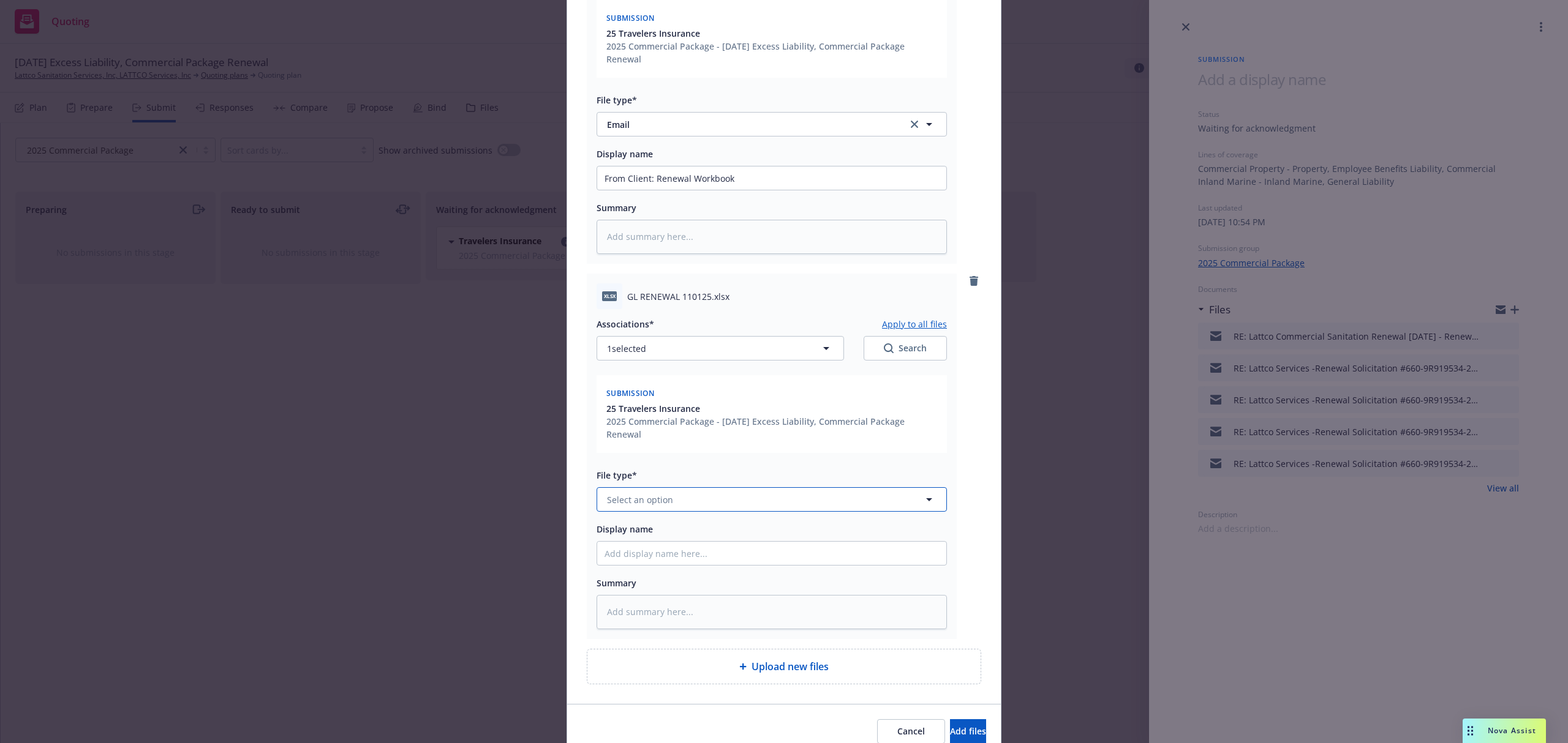
click at [664, 505] on span "Select an option" at bounding box center [640, 500] width 66 height 13
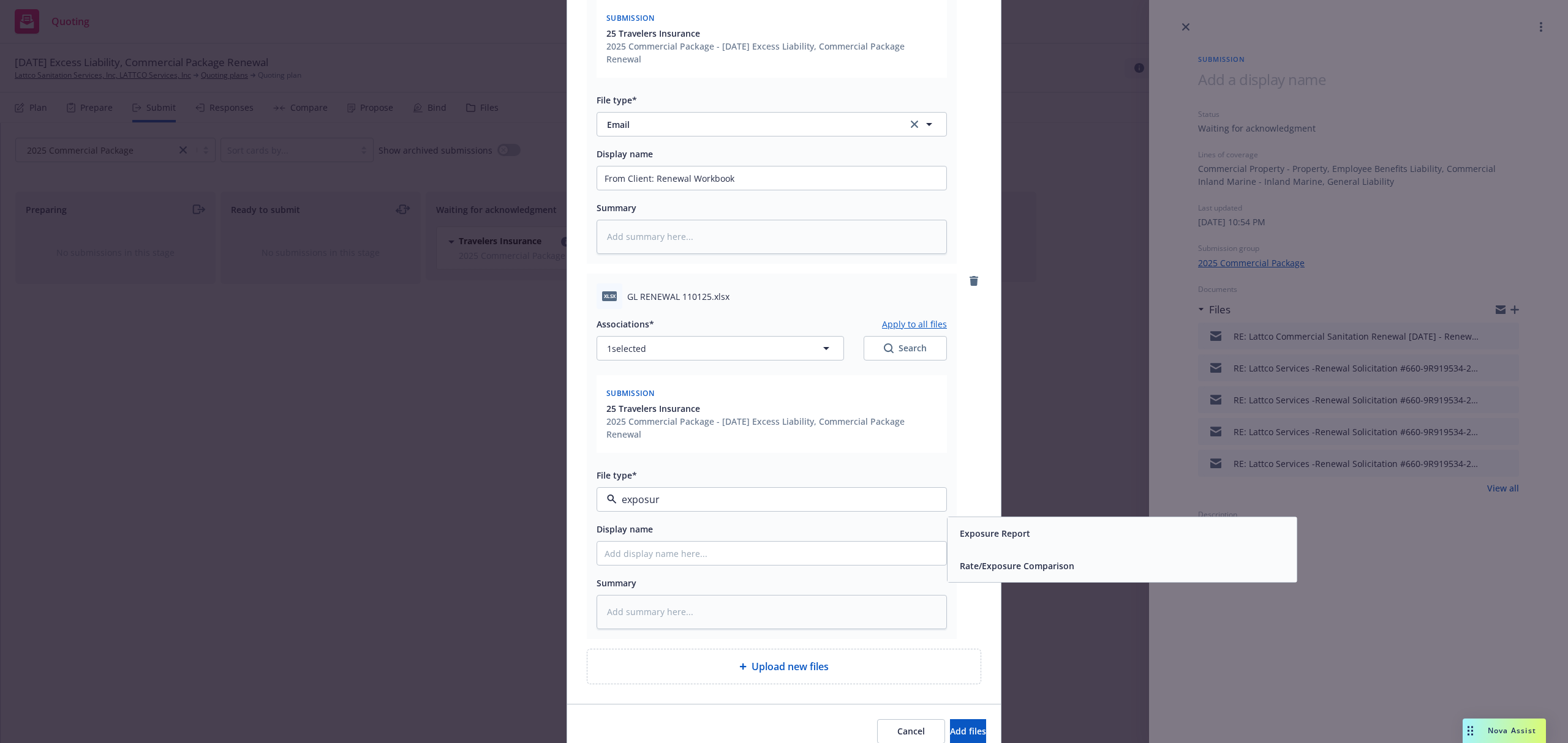
type input "exposure"
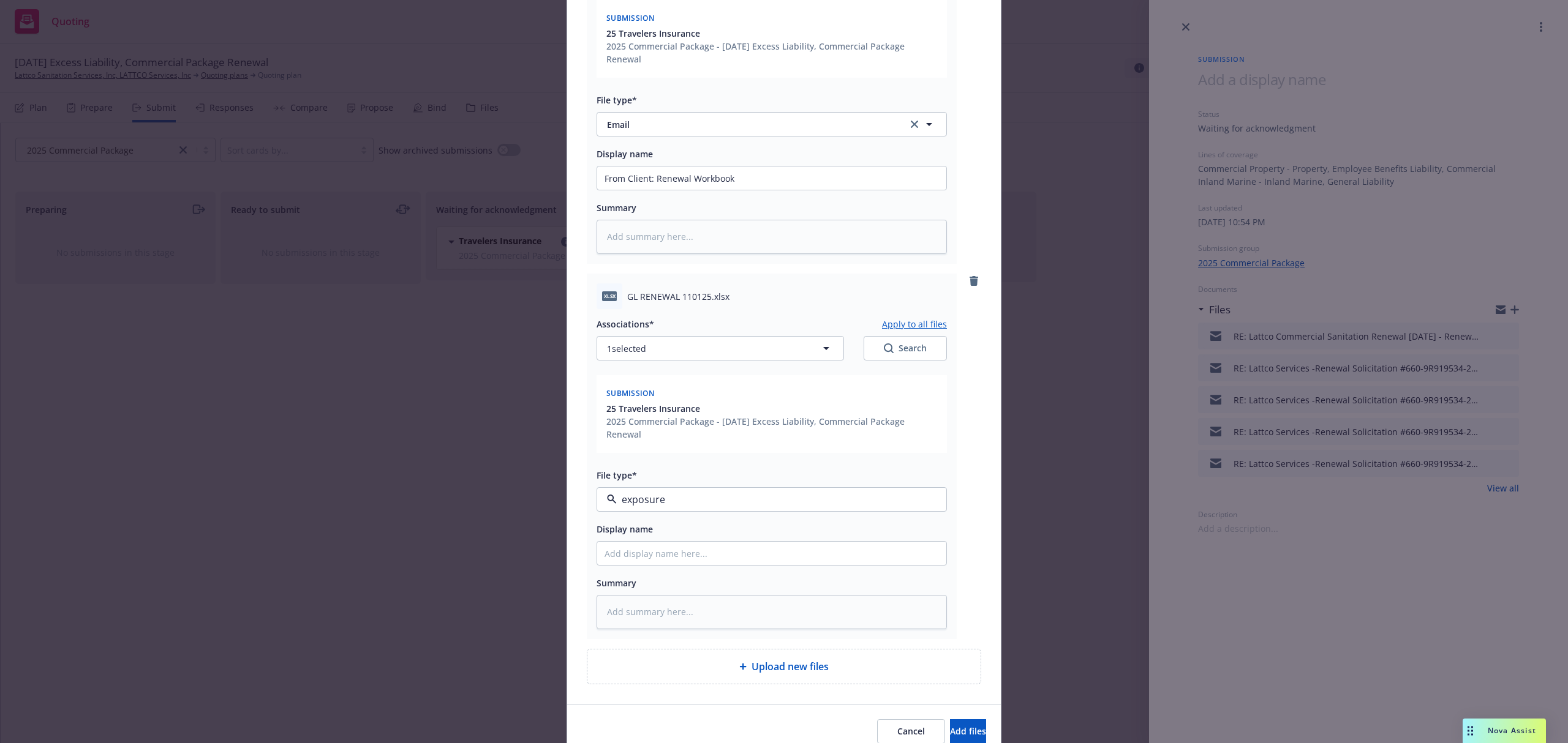
type textarea "x"
paste input "Renewal Workbook"
type textarea "x"
type input "Renewal Workbook"
type textarea "x"
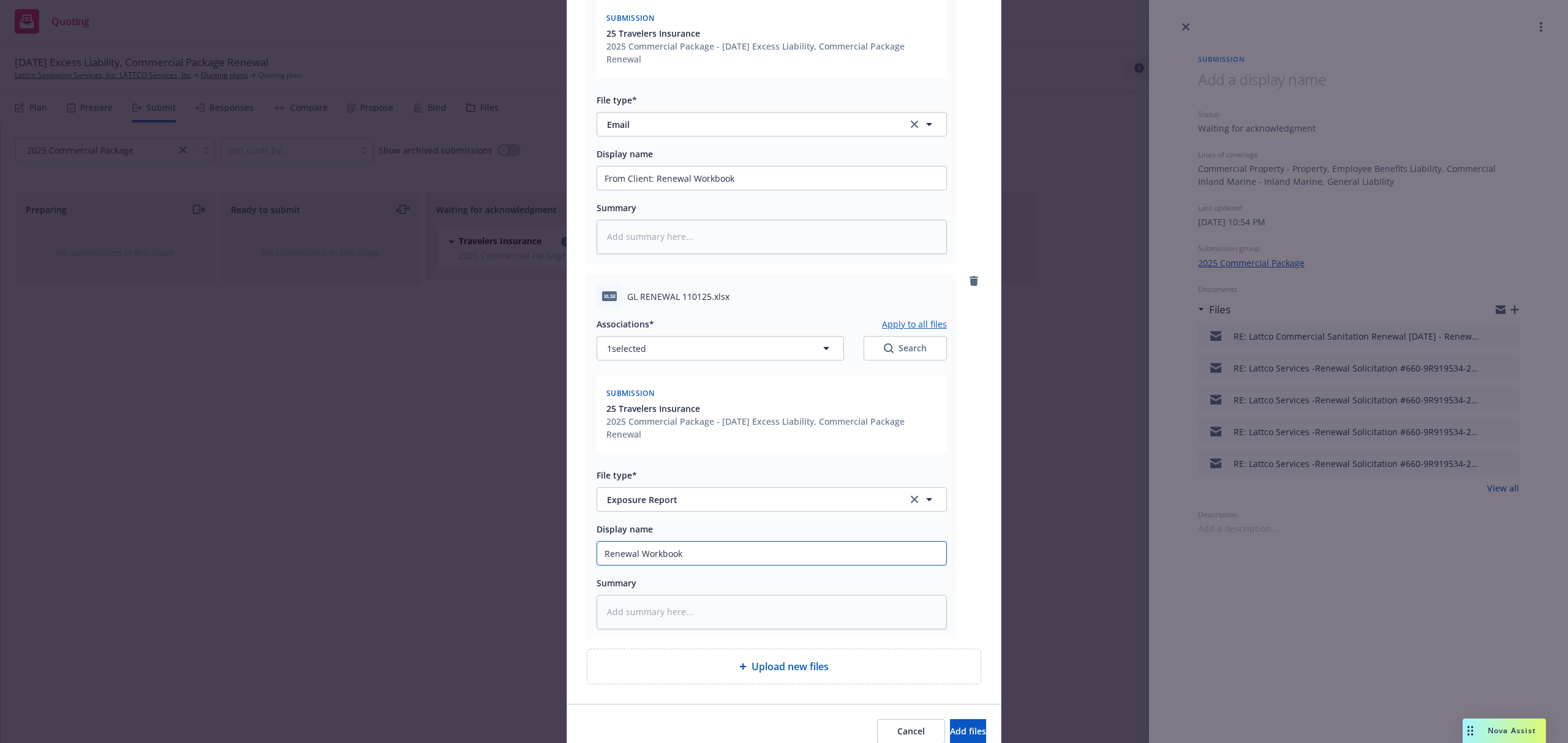
type input "Renewal Workbook"
type textarea "x"
type input "Renewal Workbook U"
type textarea "x"
type input "Renewal Workbook Upd"
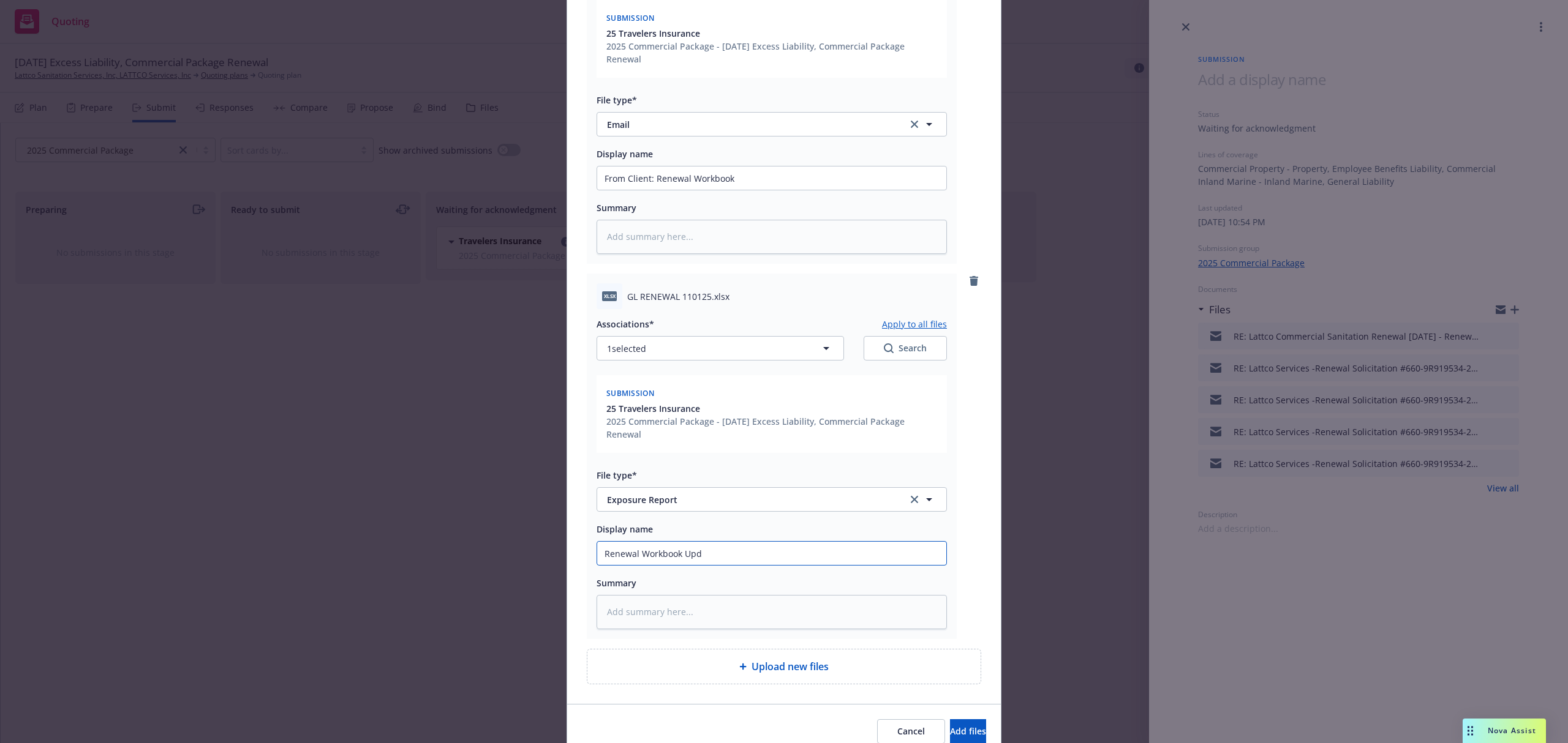
type textarea "x"
type input "Renewal Workbook Upda"
type textarea "x"
type input "Renewal Workbook Updat"
type textarea "x"
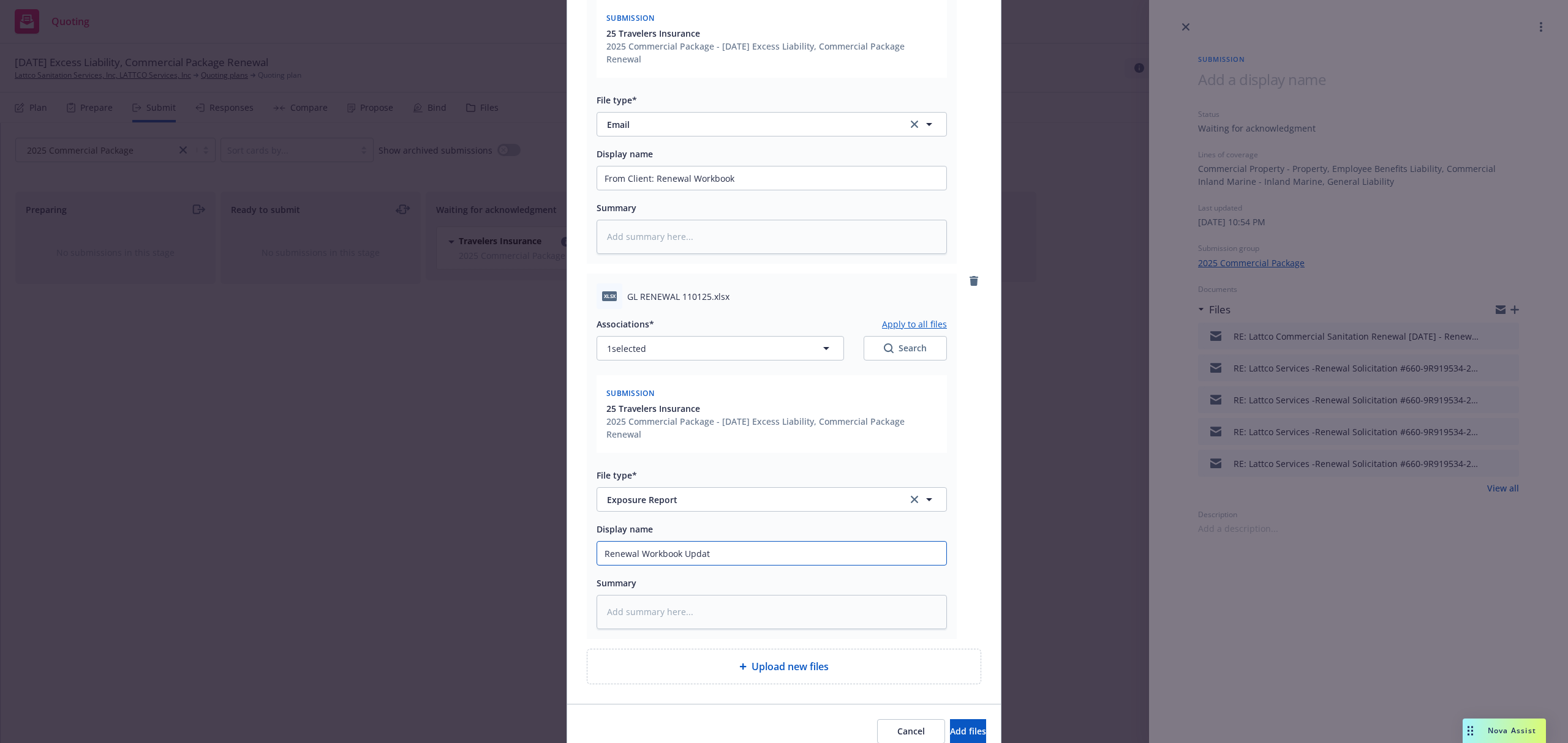
type input "Renewal Workbook Update"
type textarea "x"
type input "Renewal Workbook Updated"
type textarea "x"
type input "Renewal Workbook Updated f"
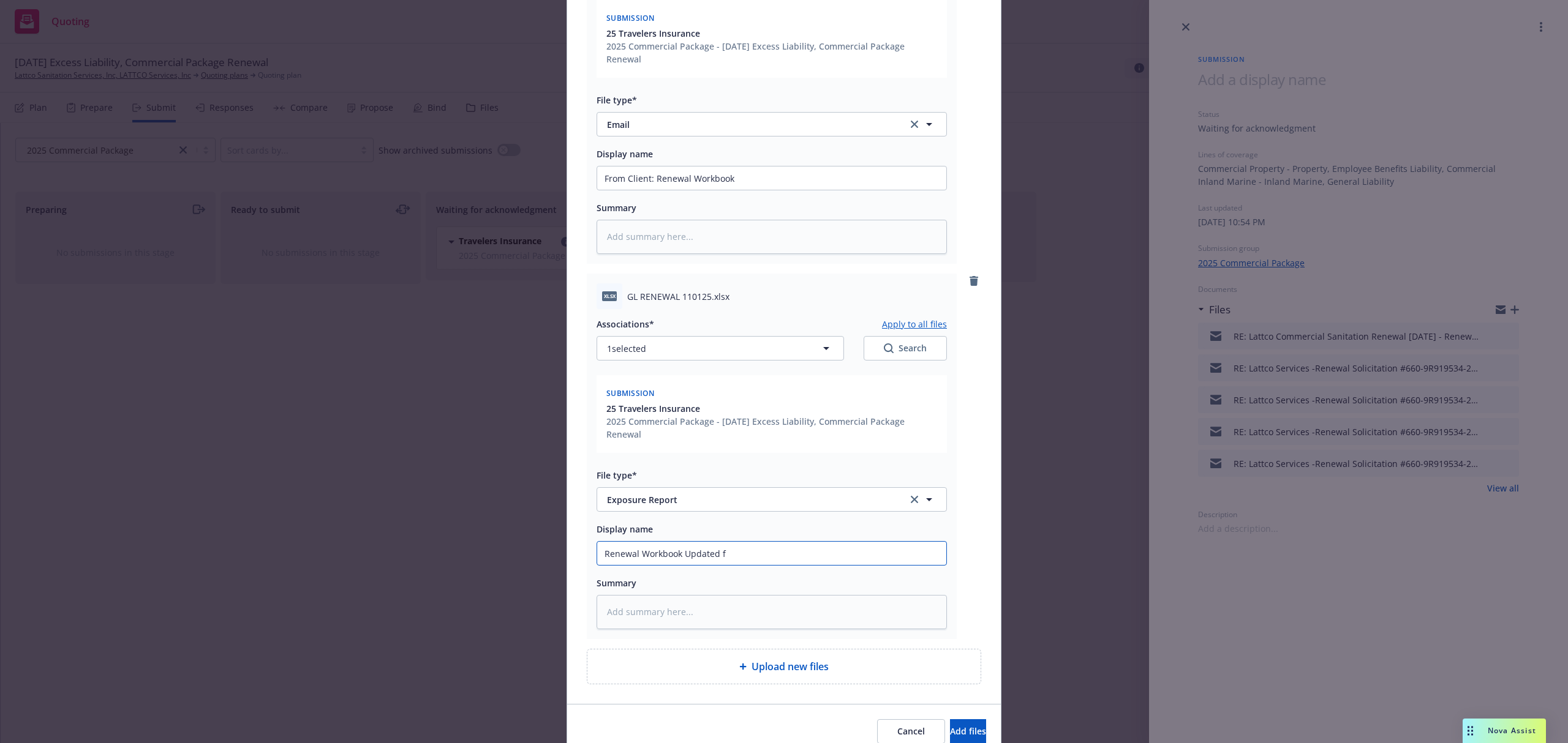
type textarea "x"
type input "Renewal Workbook Updated fr"
type textarea "x"
type input "Renewal Workbook Updated fro"
type textarea "x"
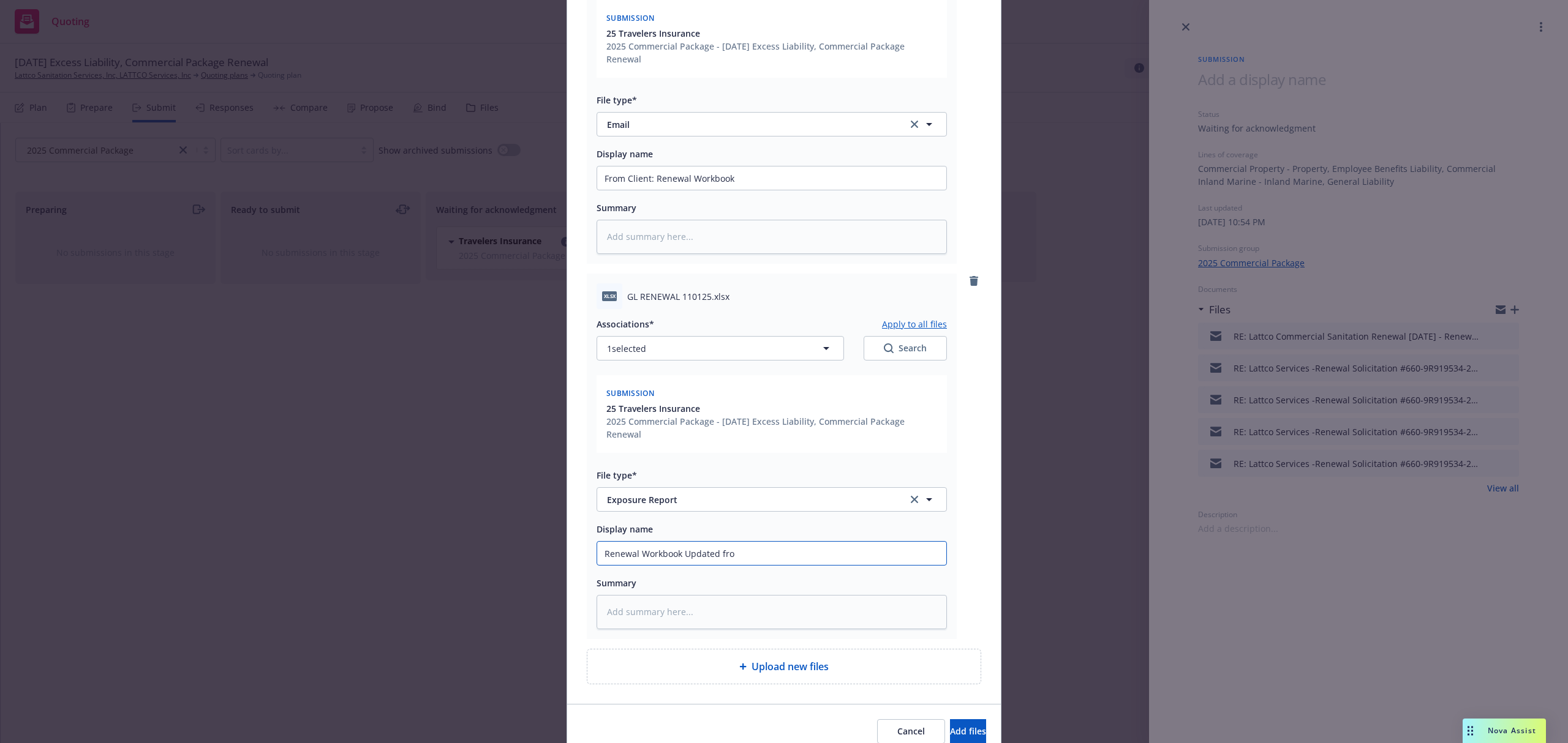
type input "Renewal Workbook Updated from"
type textarea "x"
type input "Renewal Workbook Updated from"
type textarea "x"
type input "Renewal Workbook Updated from c"
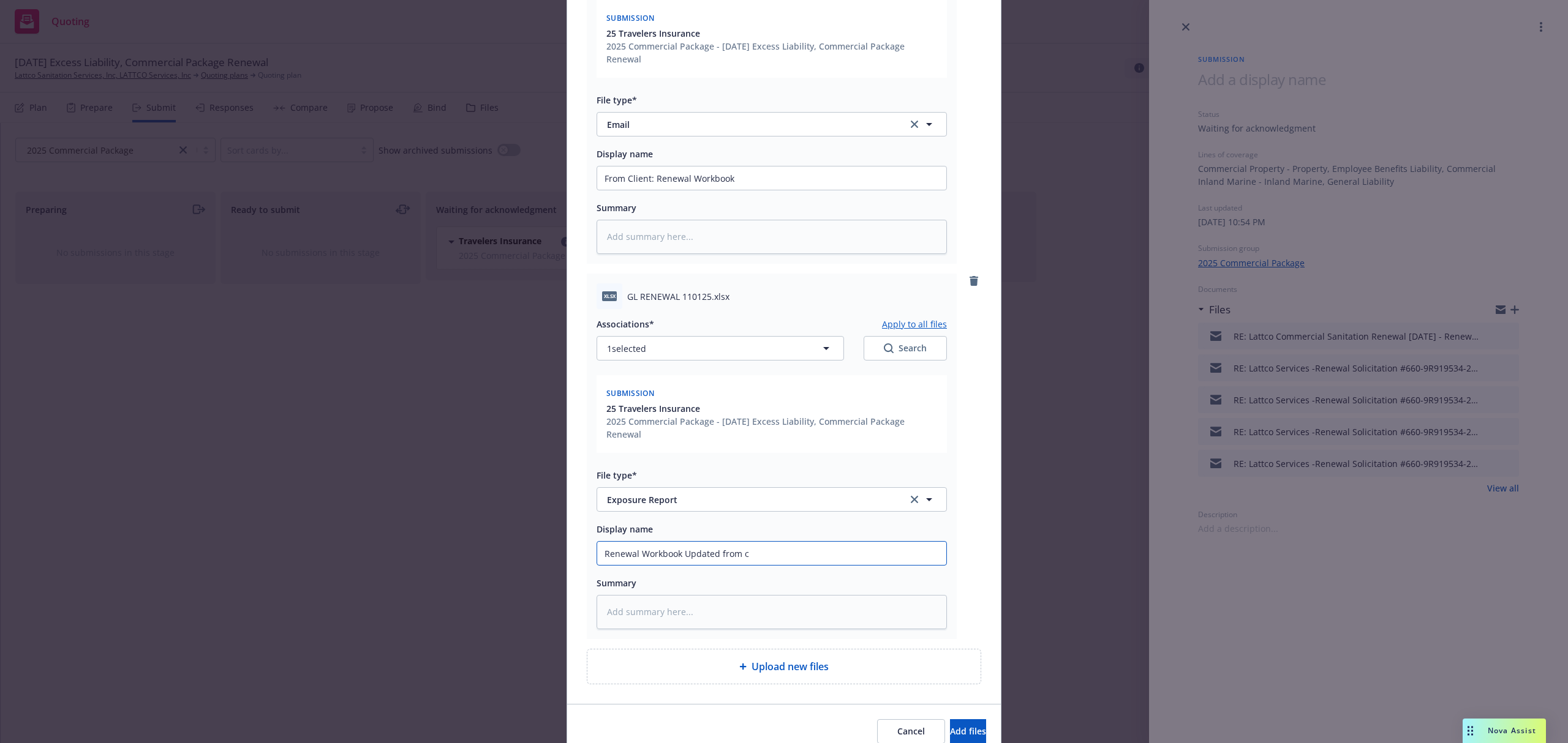
type textarea "x"
type input "Renewal Workbook Updated from cl"
type textarea "x"
type input "Renewal Workbook Updated from cli"
type textarea "x"
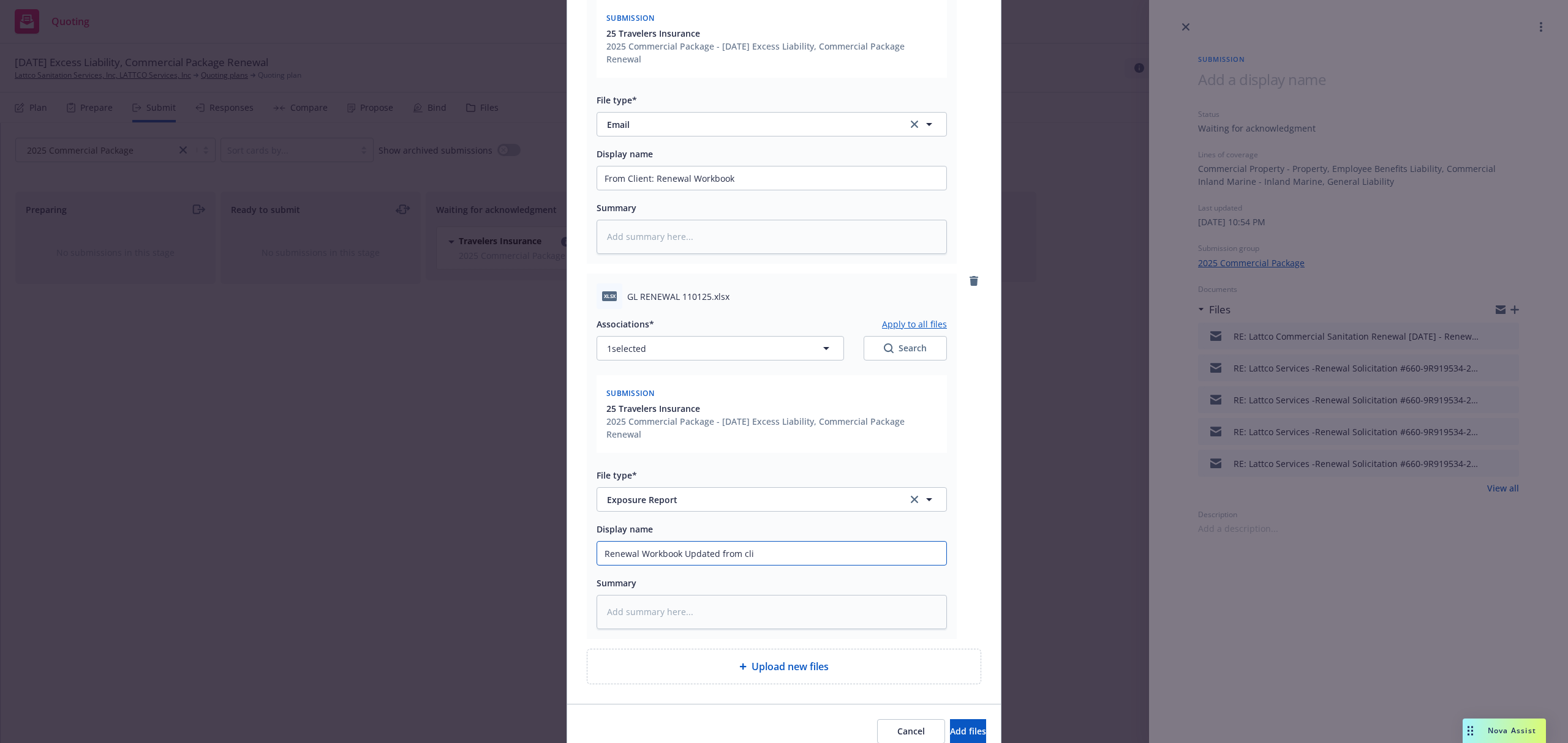
type input "Renewal Workbook Updated from clie"
type textarea "x"
type input "Renewal Workbook Updated from clien"
type textarea "x"
type input "Renewal Workbook Updated from client"
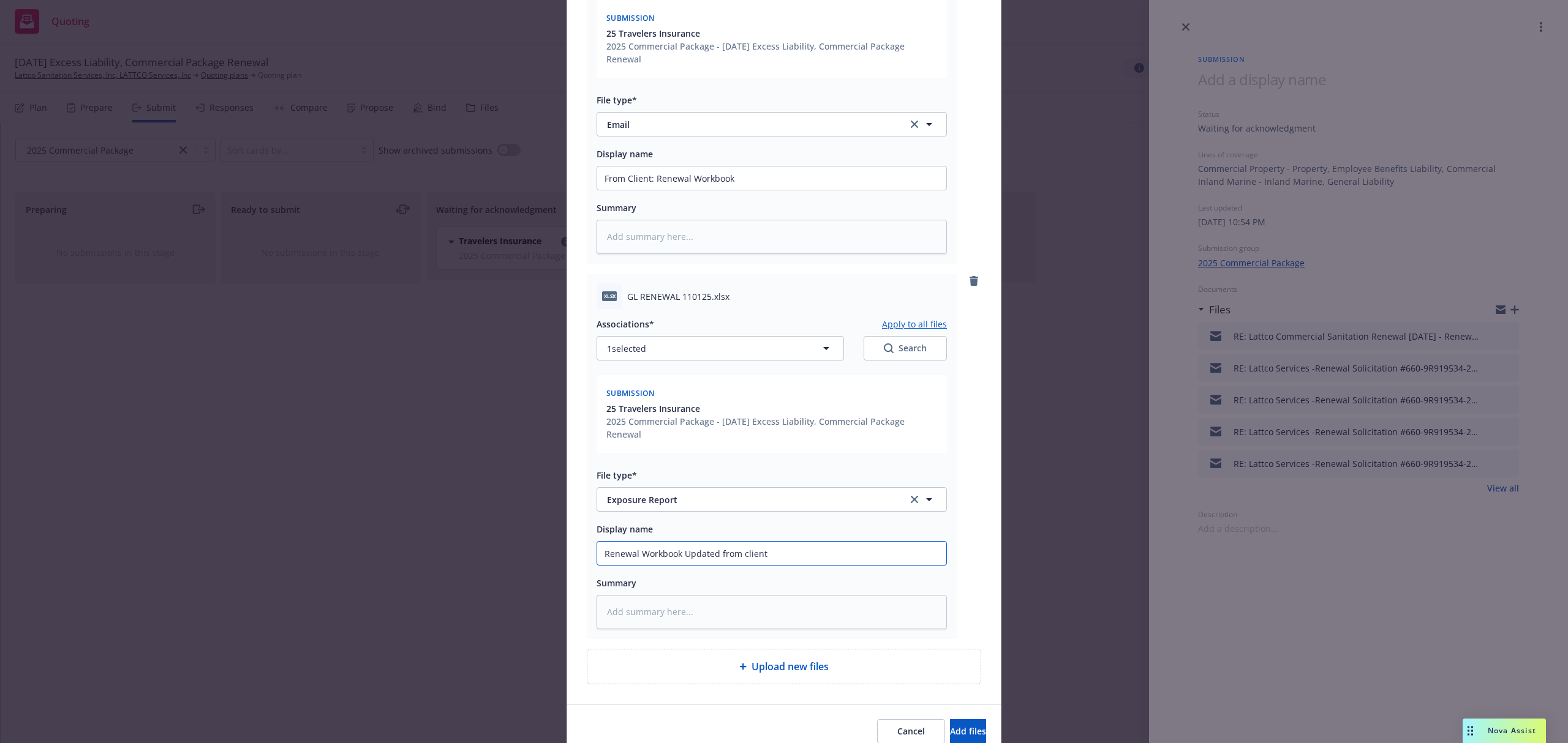
type textarea "x"
type input "Renewal Workbook Updated from client 1"
type textarea "x"
type input "Renewal Workbook Updated from client 10"
type textarea "x"
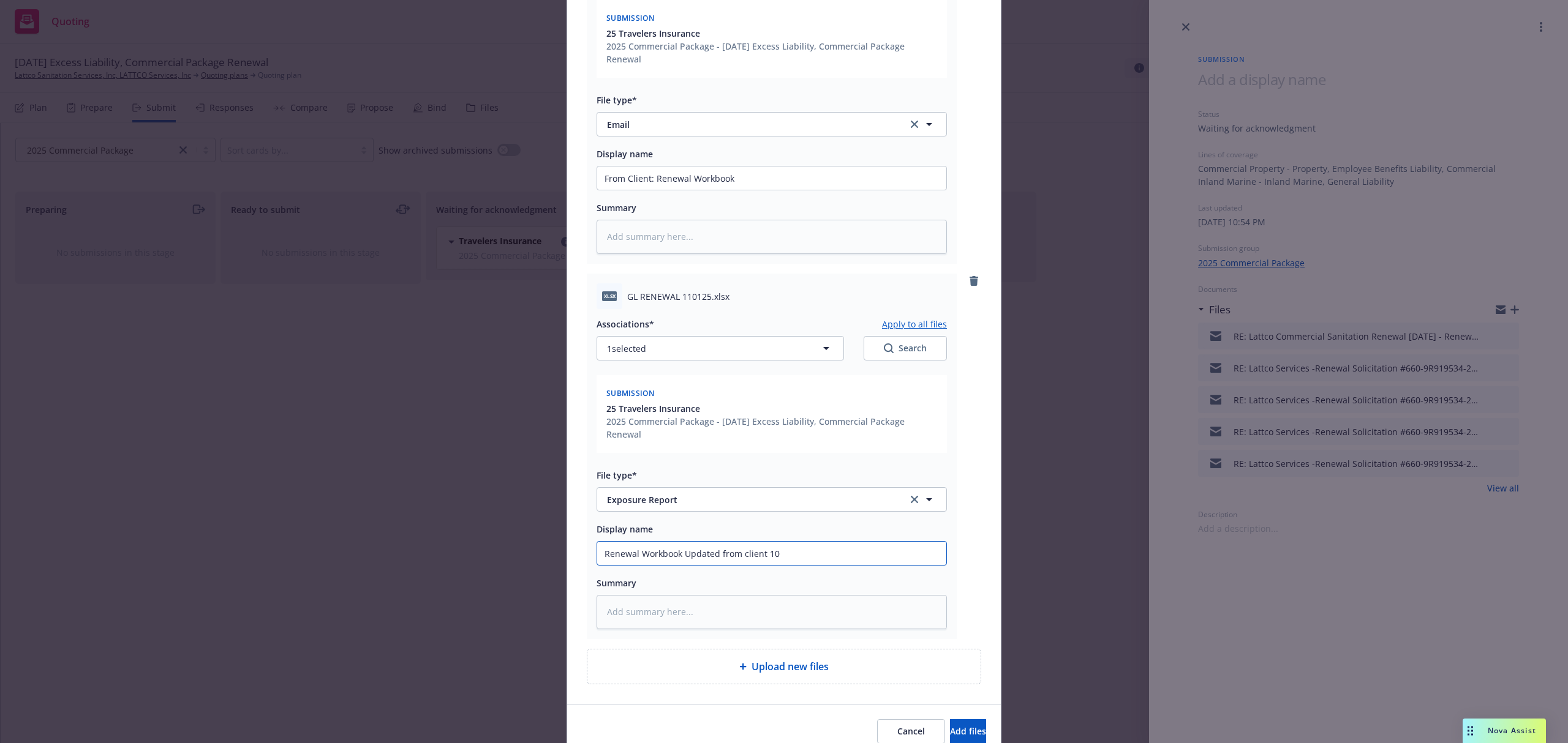
type input "Renewal Workbook Updated from client 10/"
type textarea "x"
type input "Renewal Workbook Updated from client 10/12"
type textarea "x"
type input "Renewal Workbook Updated from client 10/12/"
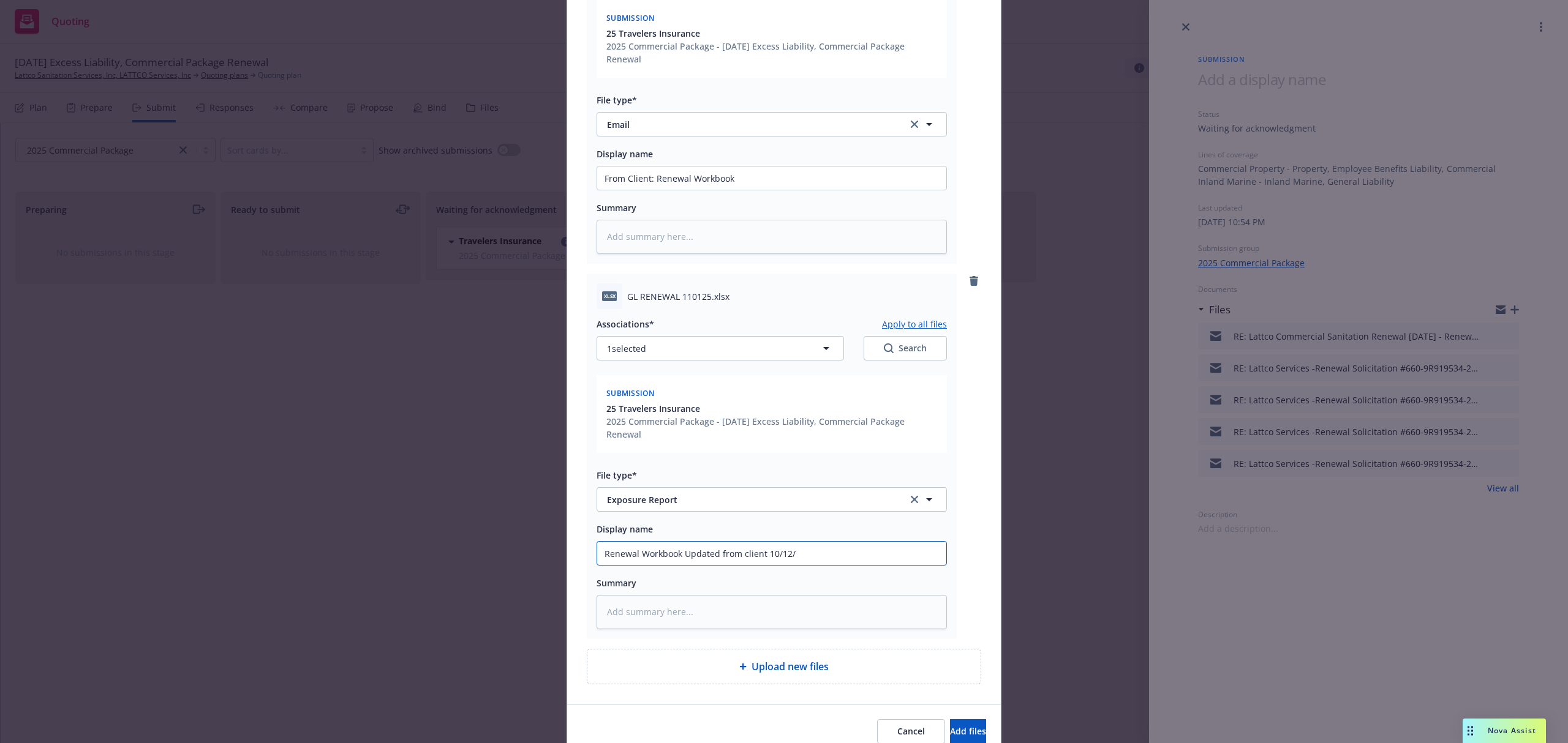
type textarea "x"
type input "Renewal Workbook Updated from client 10/12/2"
type textarea "x"
type input "Renewal Workbook Updated from client [DATE]"
click at [952, 738] on span "Add files" at bounding box center [968, 731] width 36 height 12
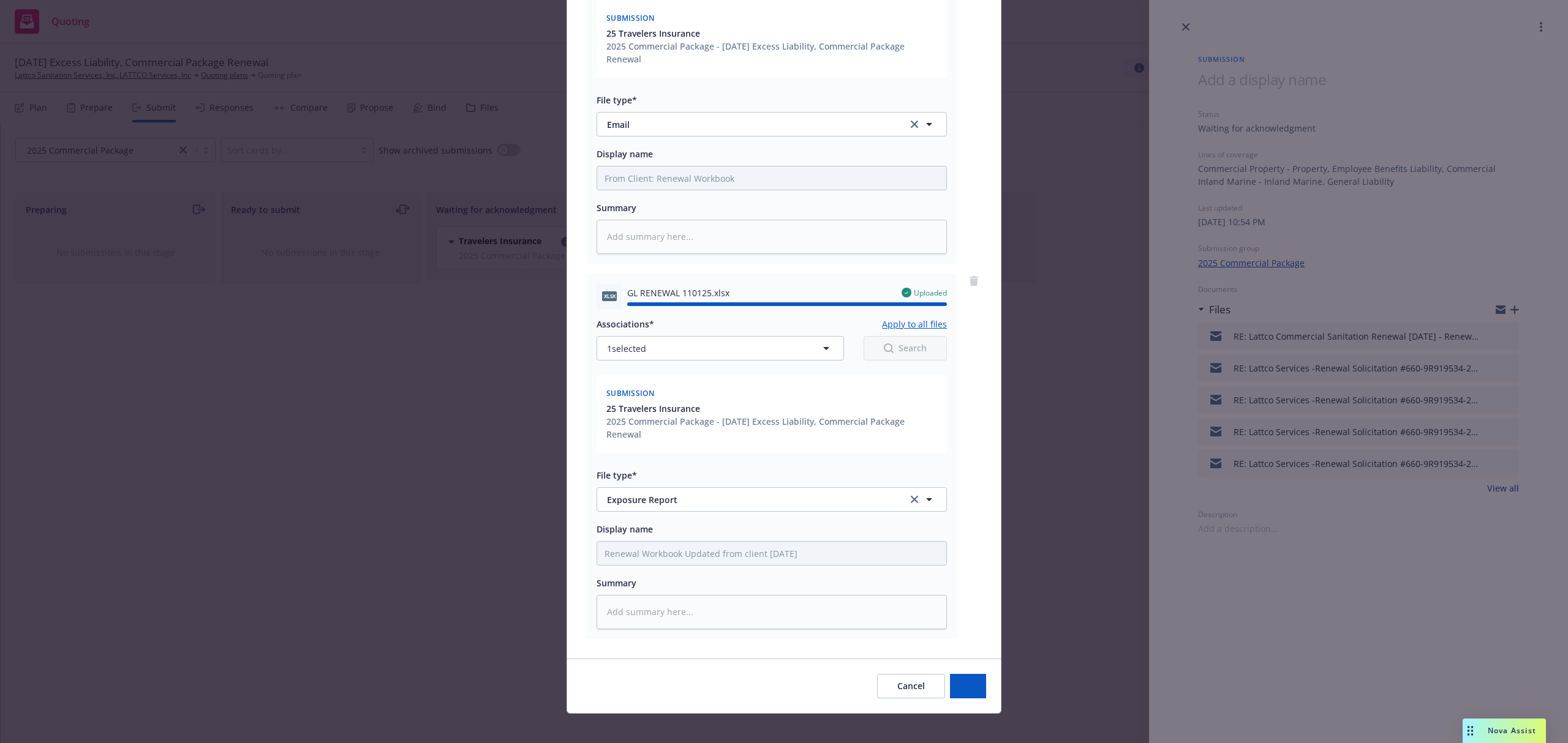
type textarea "x"
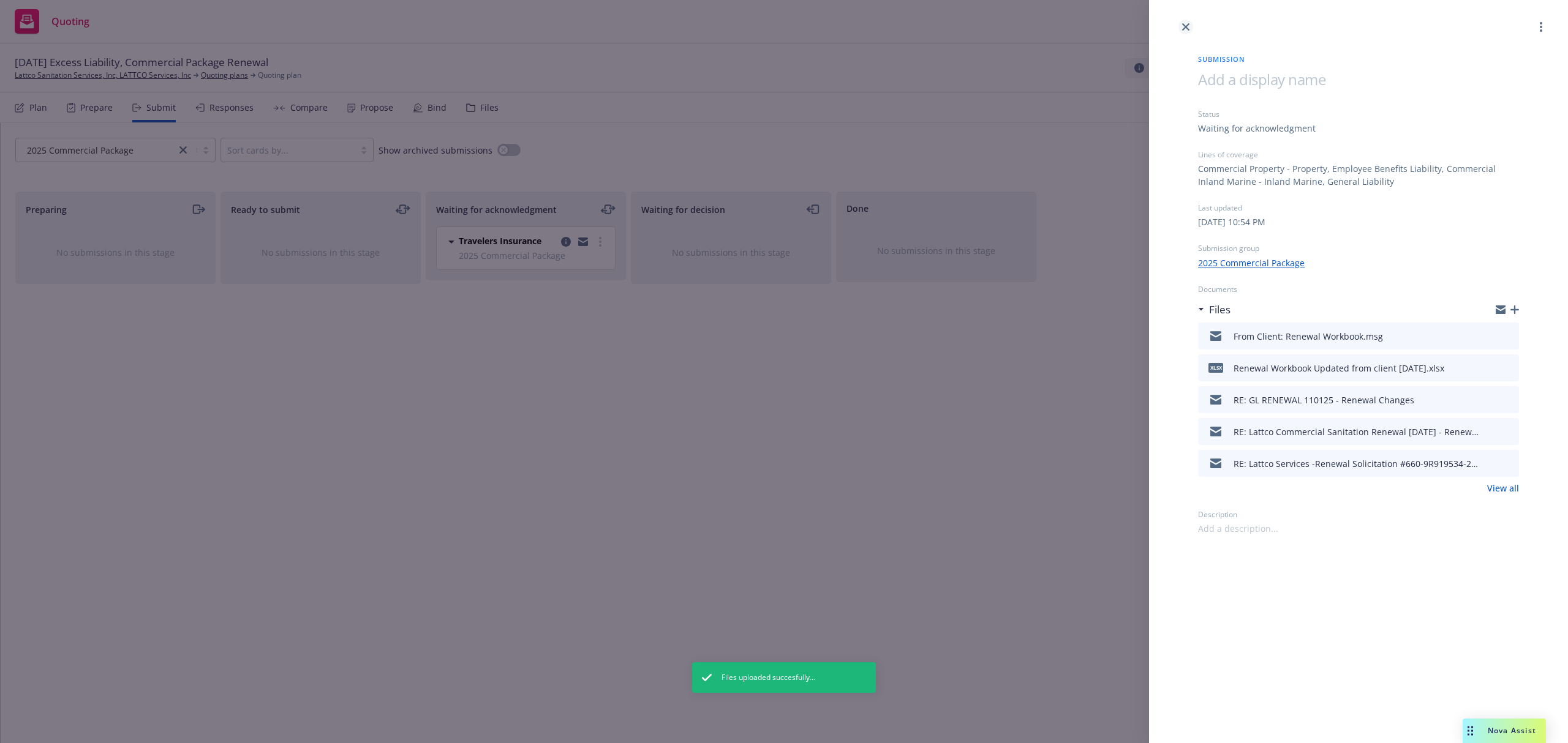
click at [1184, 28] on icon "close" at bounding box center [1185, 26] width 7 height 7
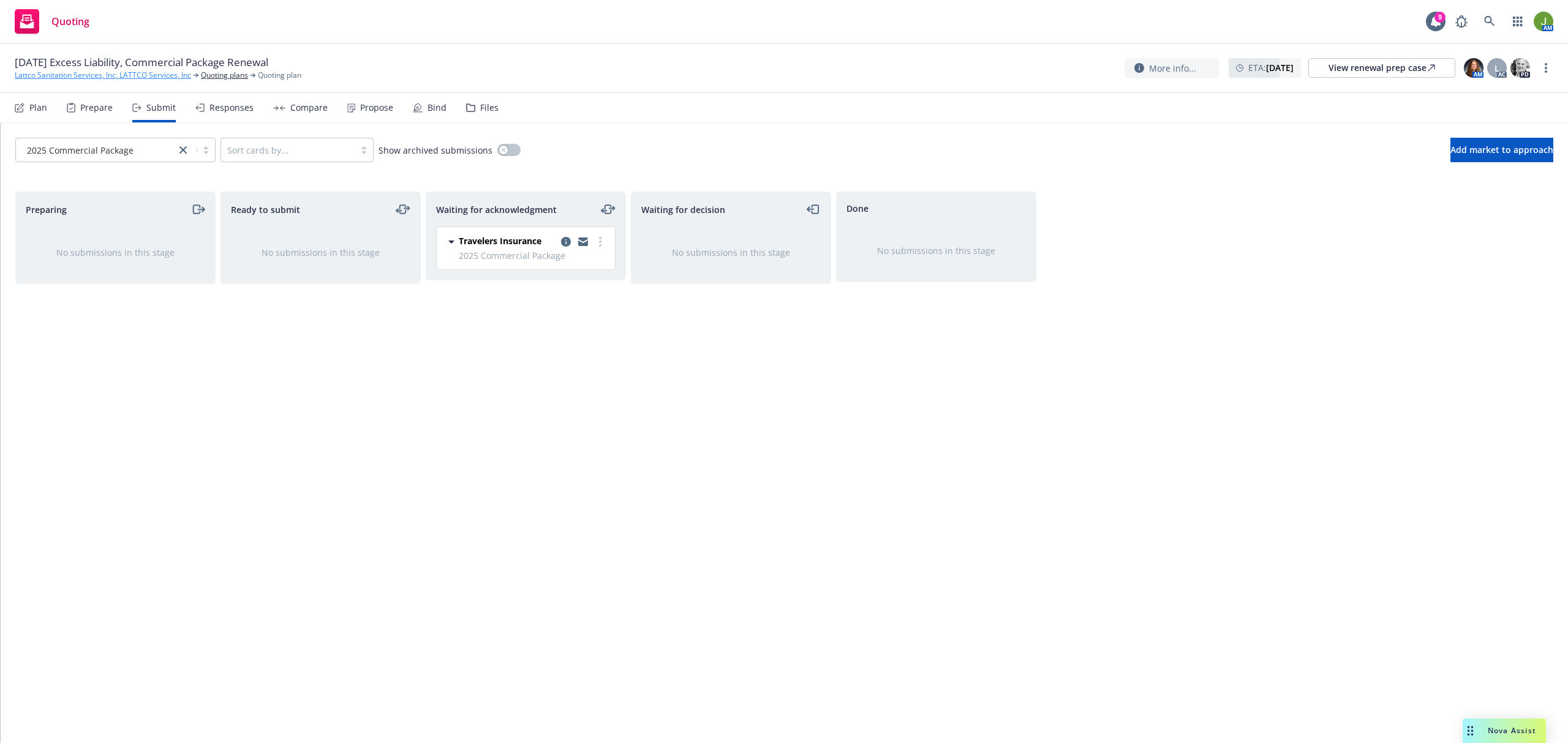
click at [107, 74] on link "Lattco Sanitation Services, Inc, LATTCO Services, Inc" at bounding box center [103, 75] width 177 height 11
